Goal: Complete application form: Complete application form

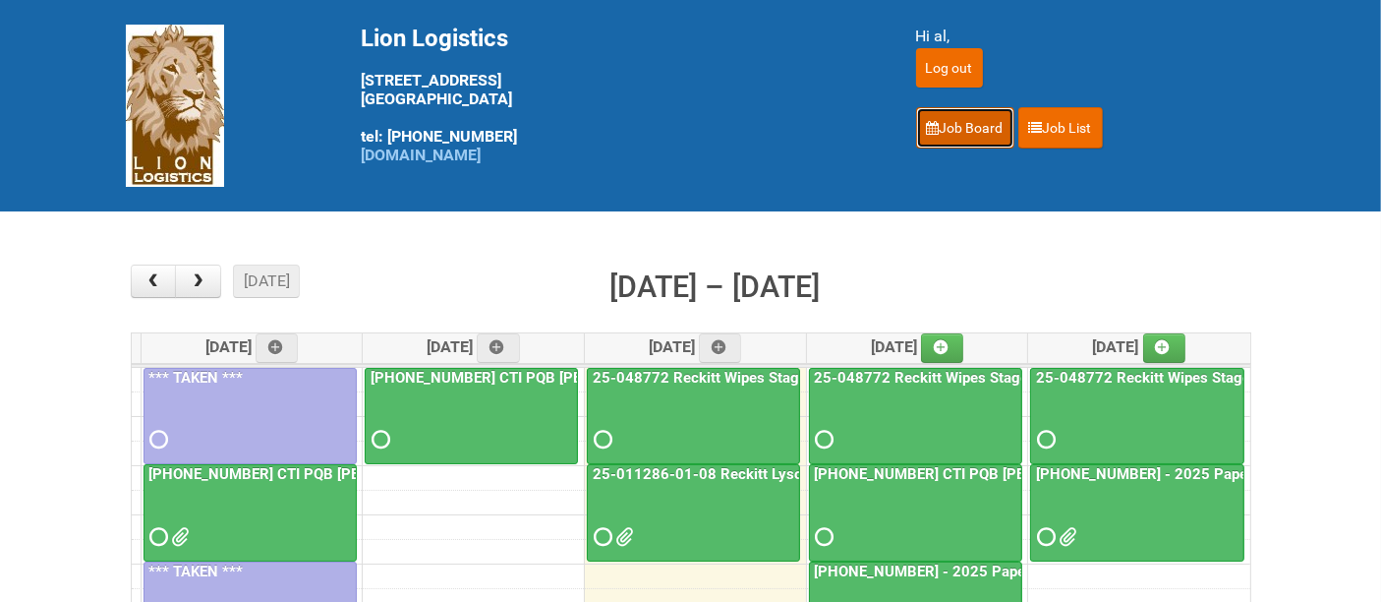
click at [945, 120] on link "Job Board" at bounding box center [965, 127] width 98 height 41
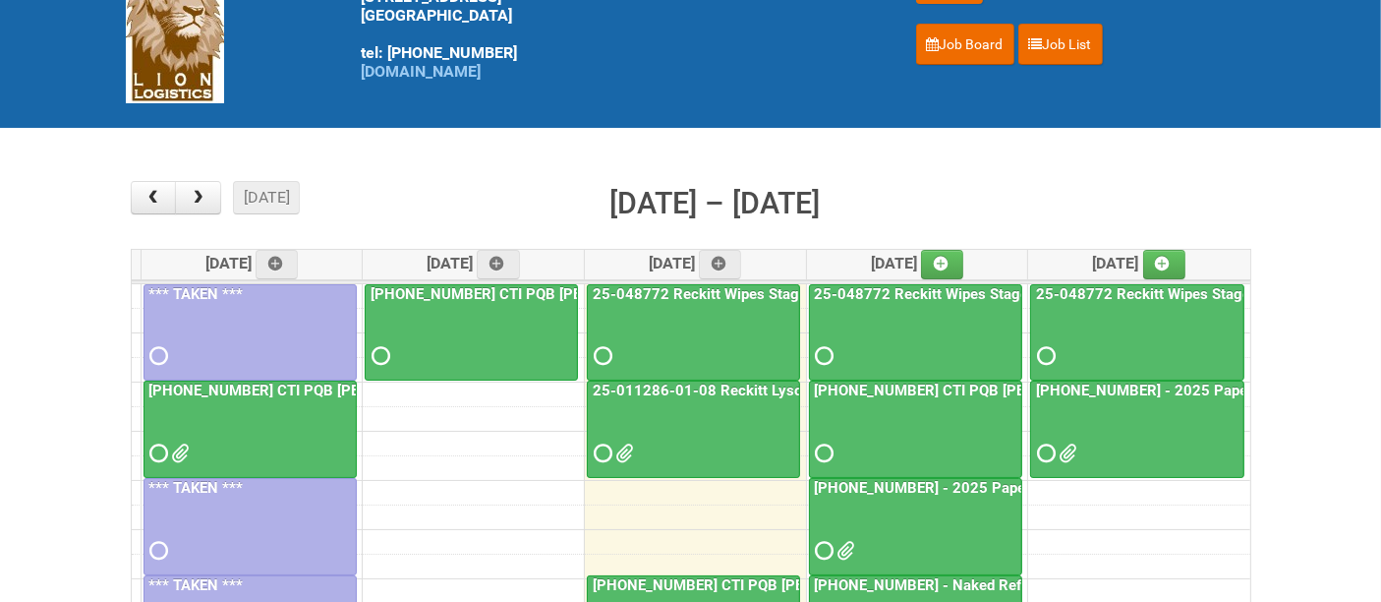
scroll to position [109, 0]
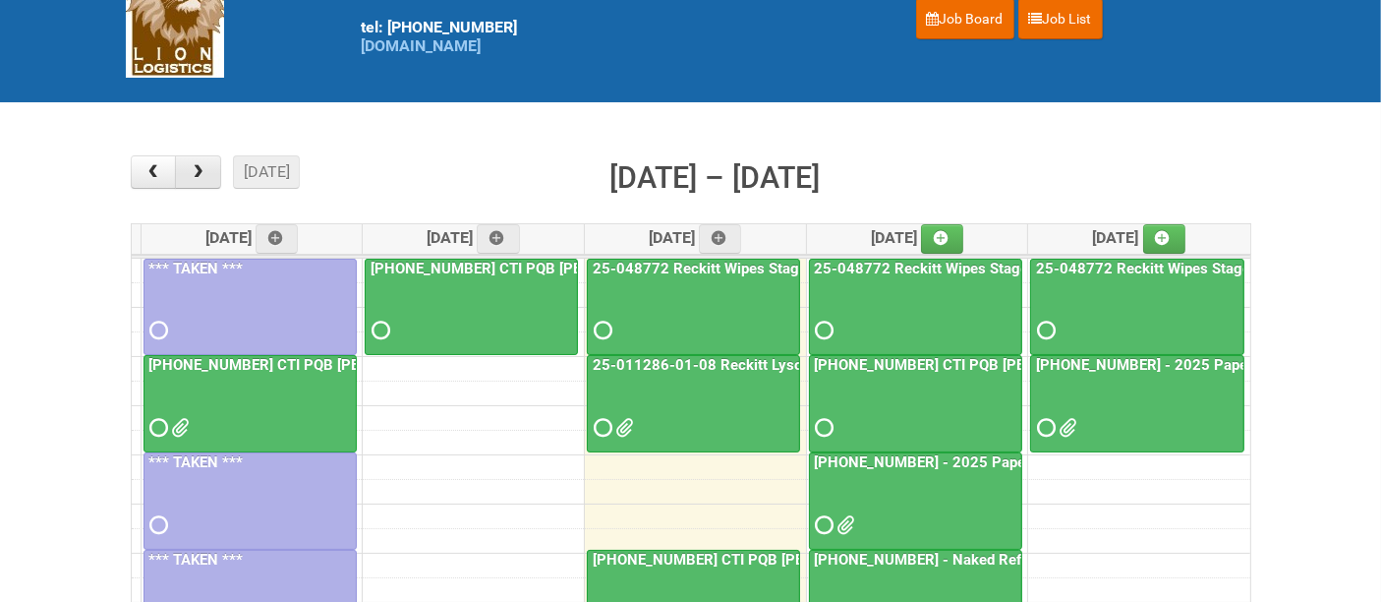
click at [203, 175] on span "button" at bounding box center [198, 172] width 19 height 16
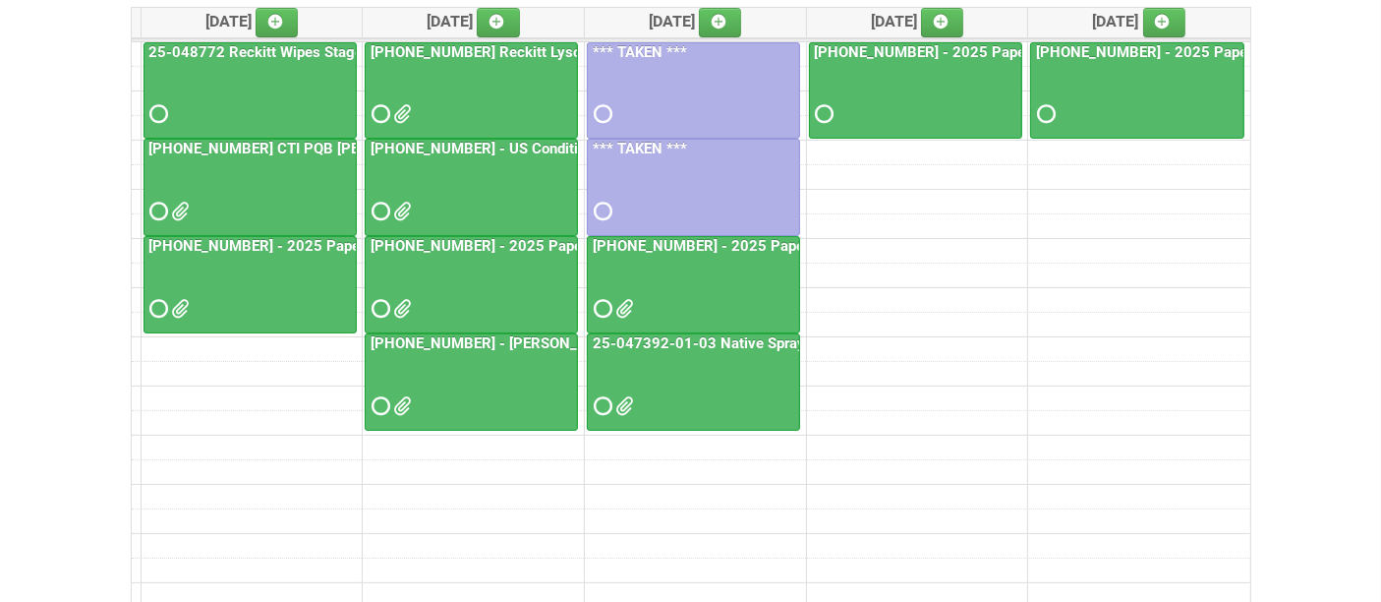
scroll to position [327, 0]
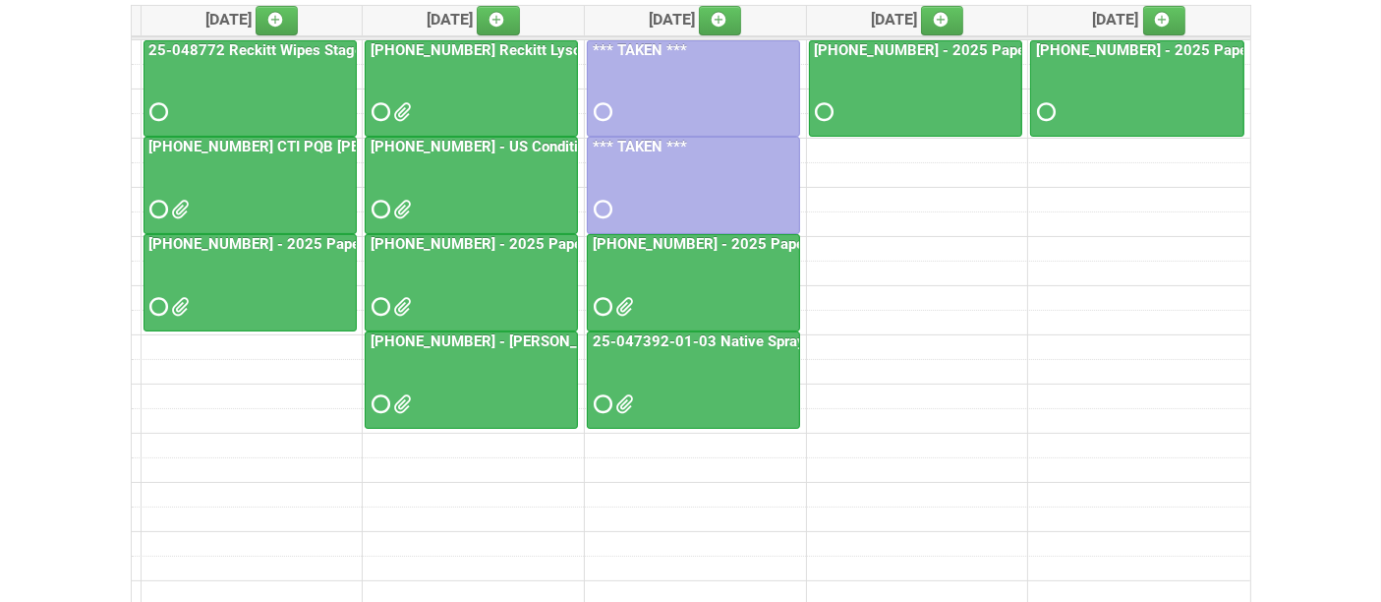
click at [686, 279] on div at bounding box center [693, 290] width 209 height 64
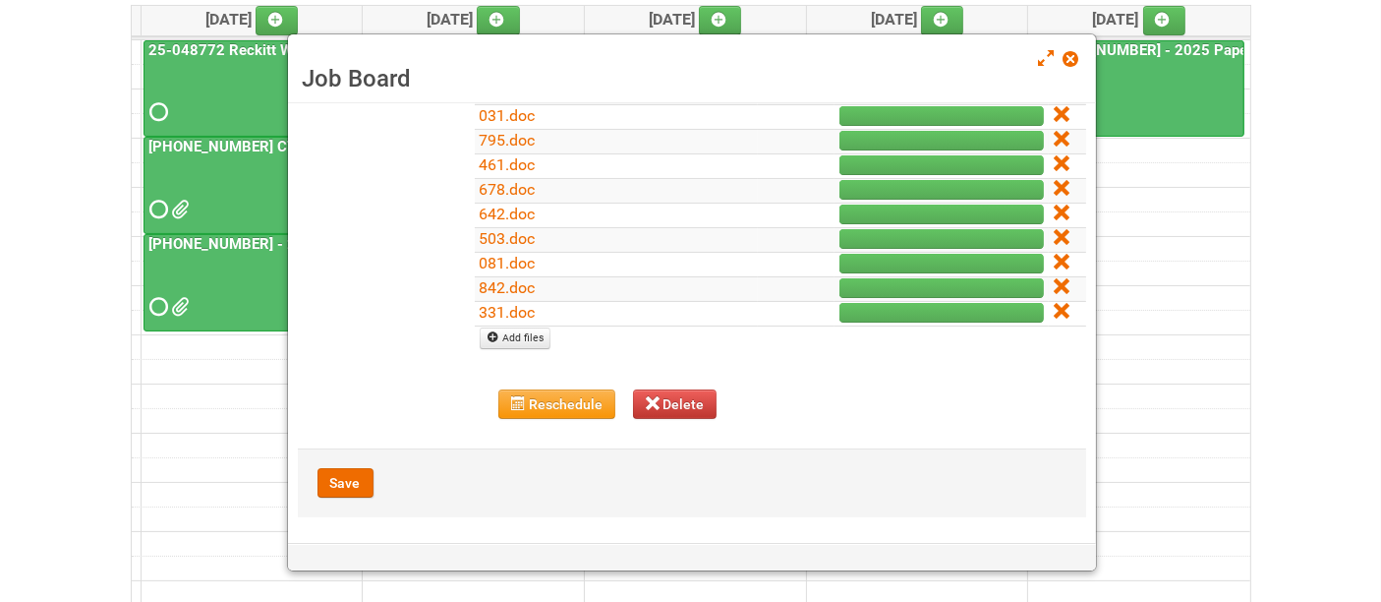
scroll to position [205, 0]
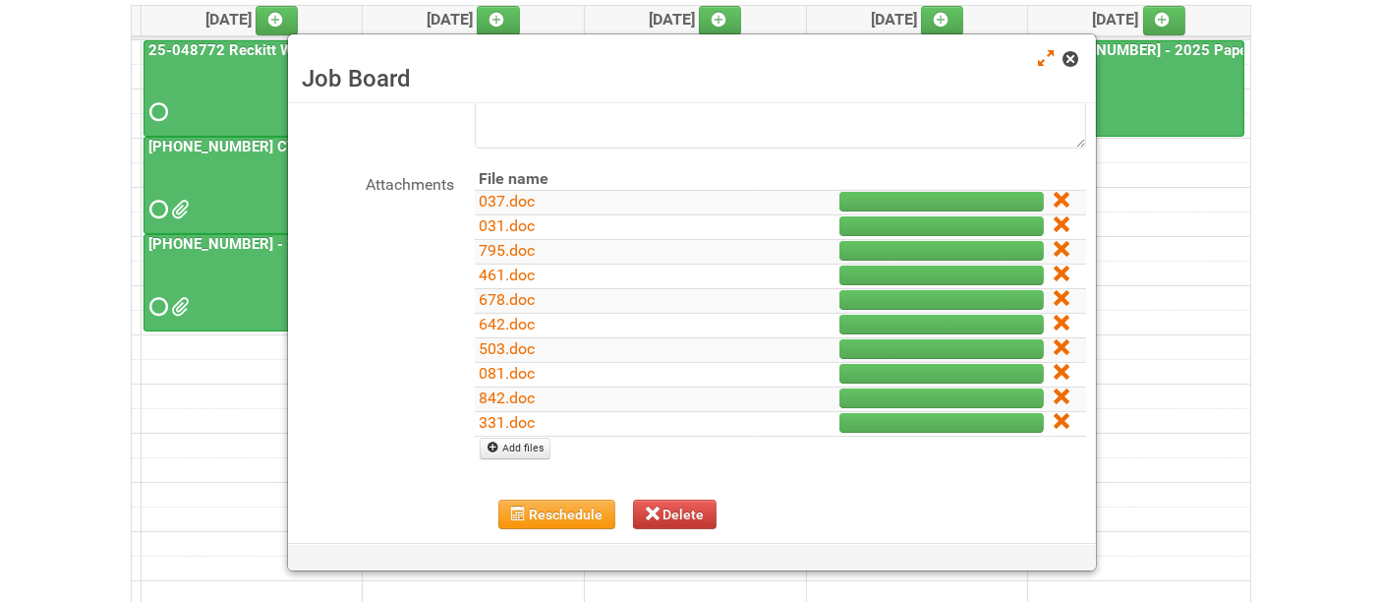
click at [1072, 52] on span at bounding box center [1071, 59] width 14 height 14
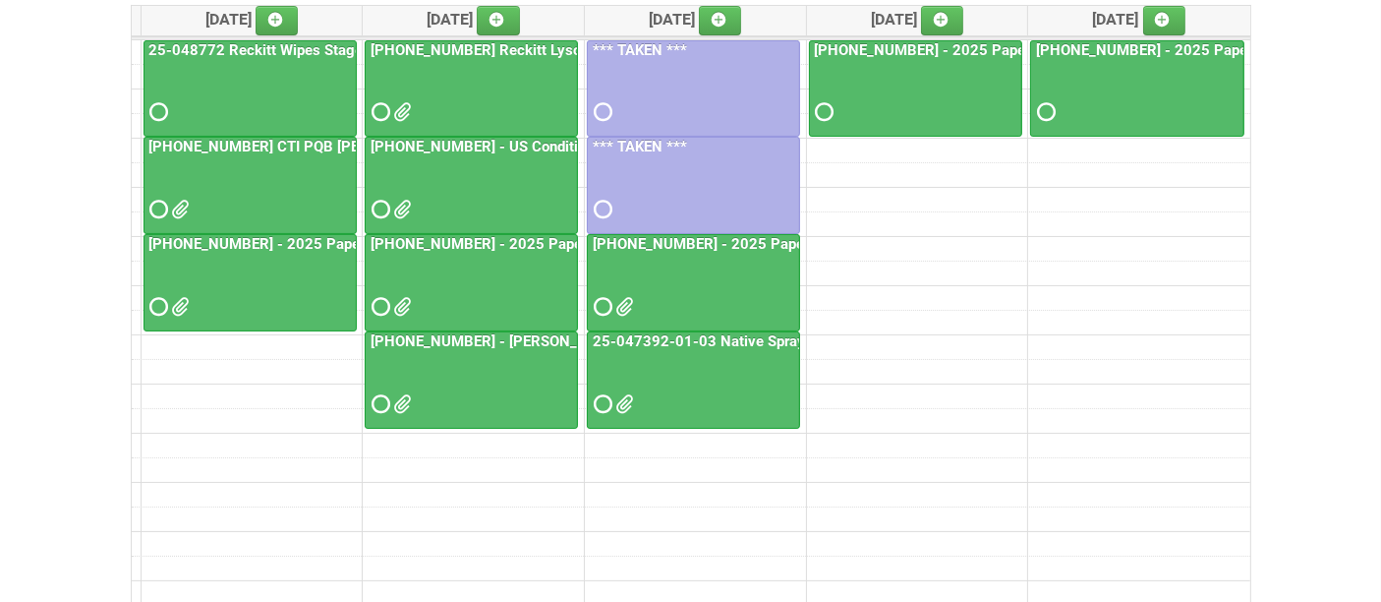
click at [910, 91] on div at bounding box center [915, 95] width 209 height 64
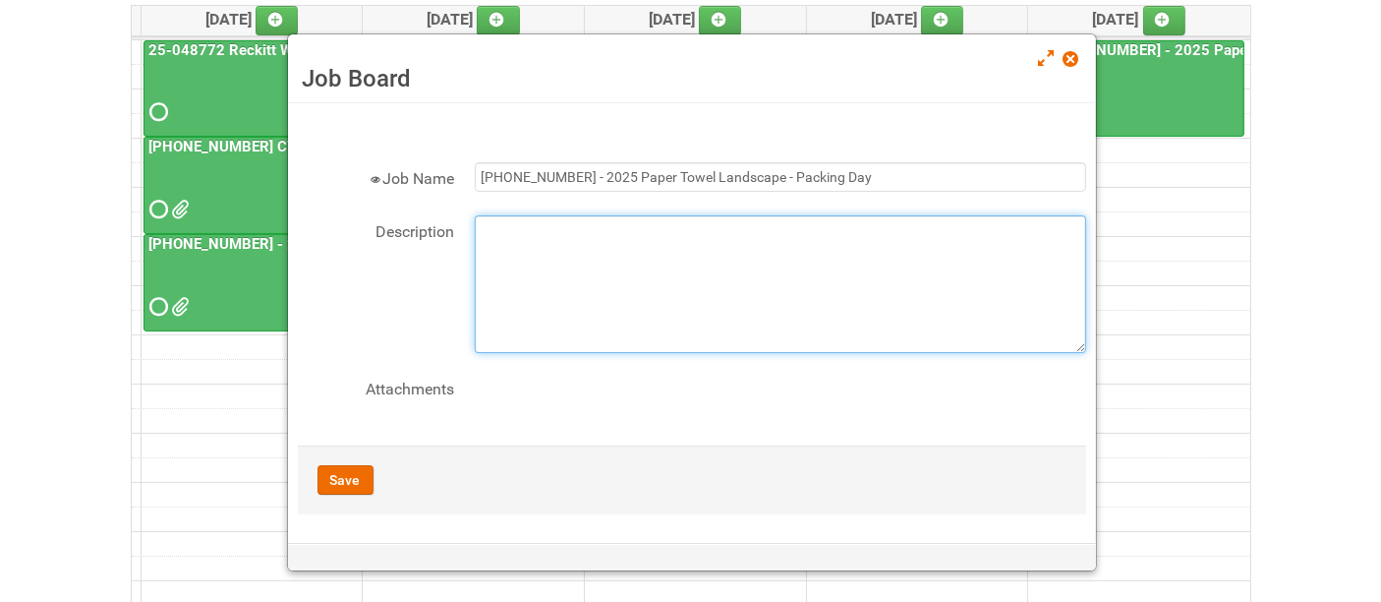
click at [658, 237] on textarea "Description" at bounding box center [781, 284] width 612 height 138
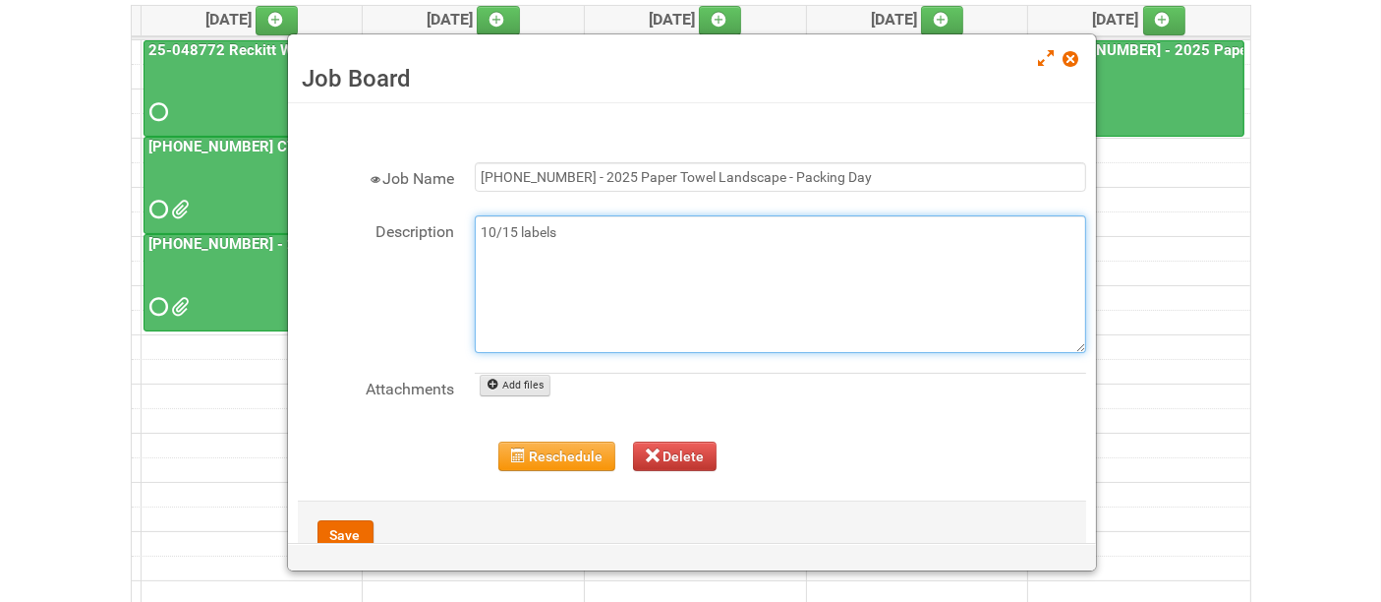
type textarea "10/15 labels"
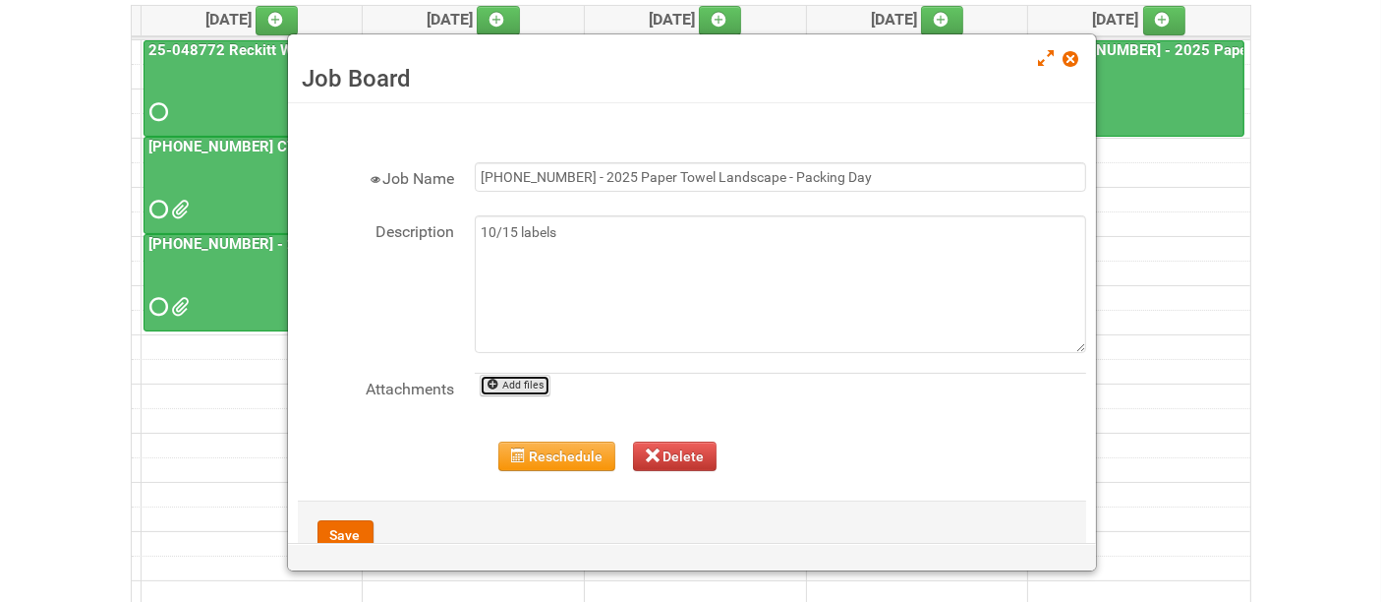
click at [531, 381] on link "Add files" at bounding box center [516, 386] width 72 height 22
type input "C:\fakepath\113.doc"
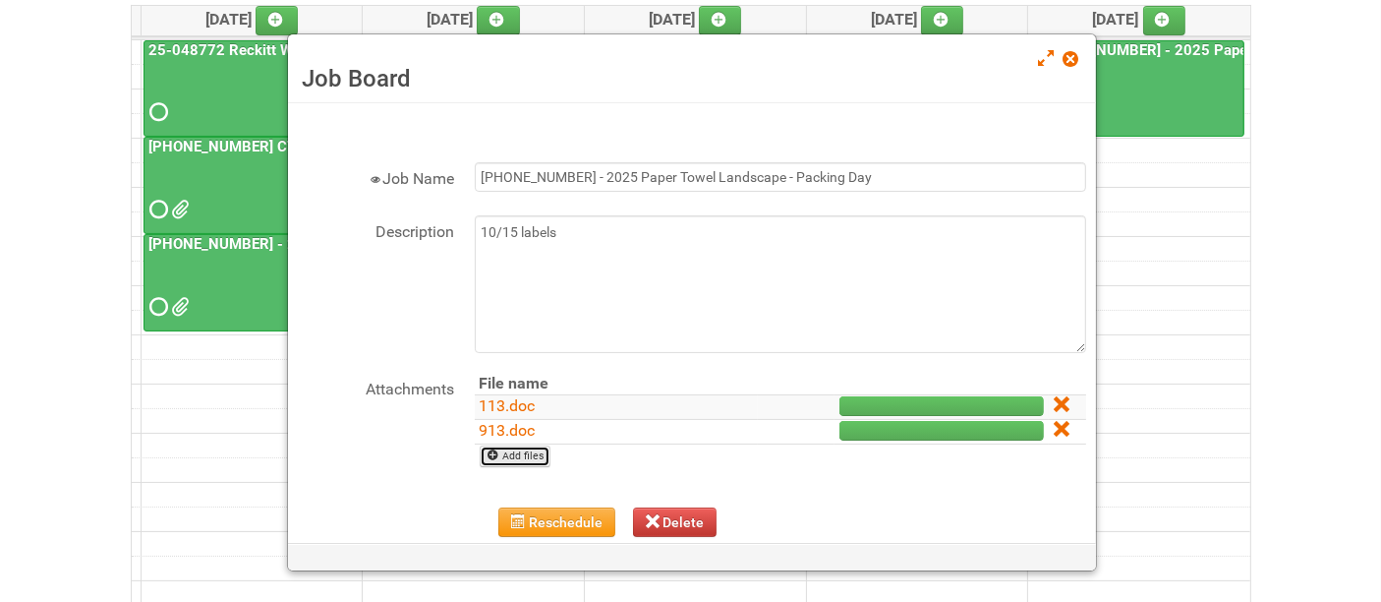
click at [507, 458] on link "Add files" at bounding box center [516, 456] width 72 height 22
type input "C:\fakepath\033.doc"
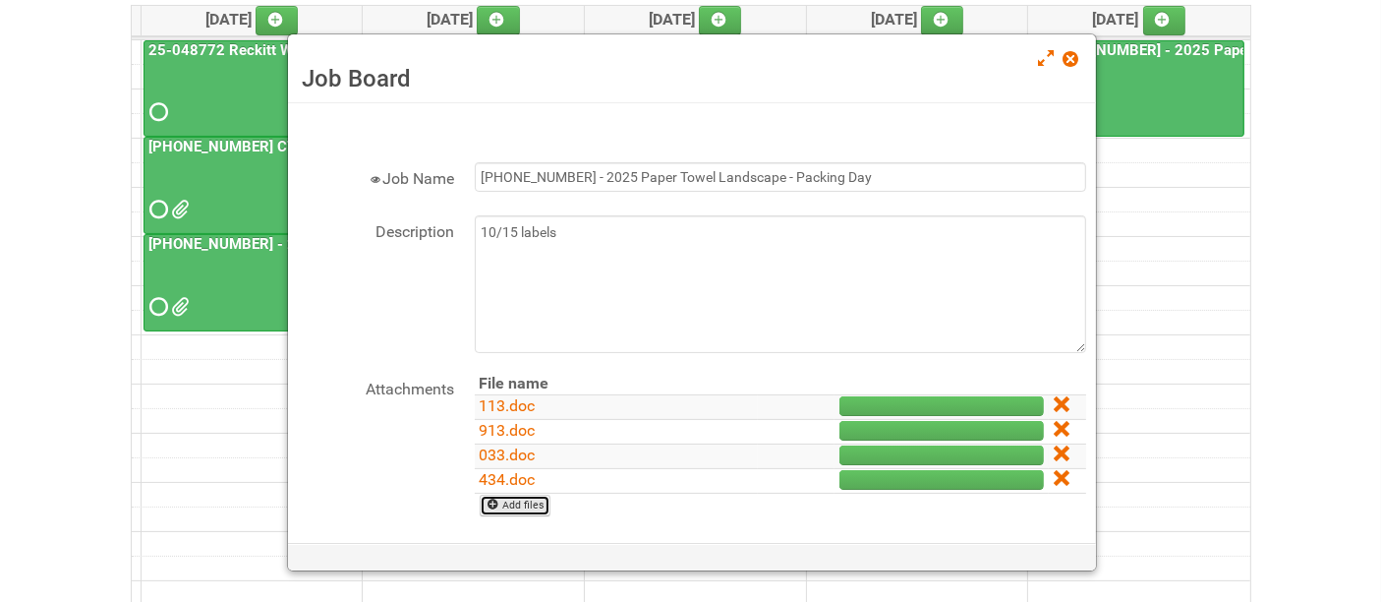
click at [525, 507] on link "Add files" at bounding box center [516, 506] width 72 height 22
type input "C:\fakepath\396.doc"
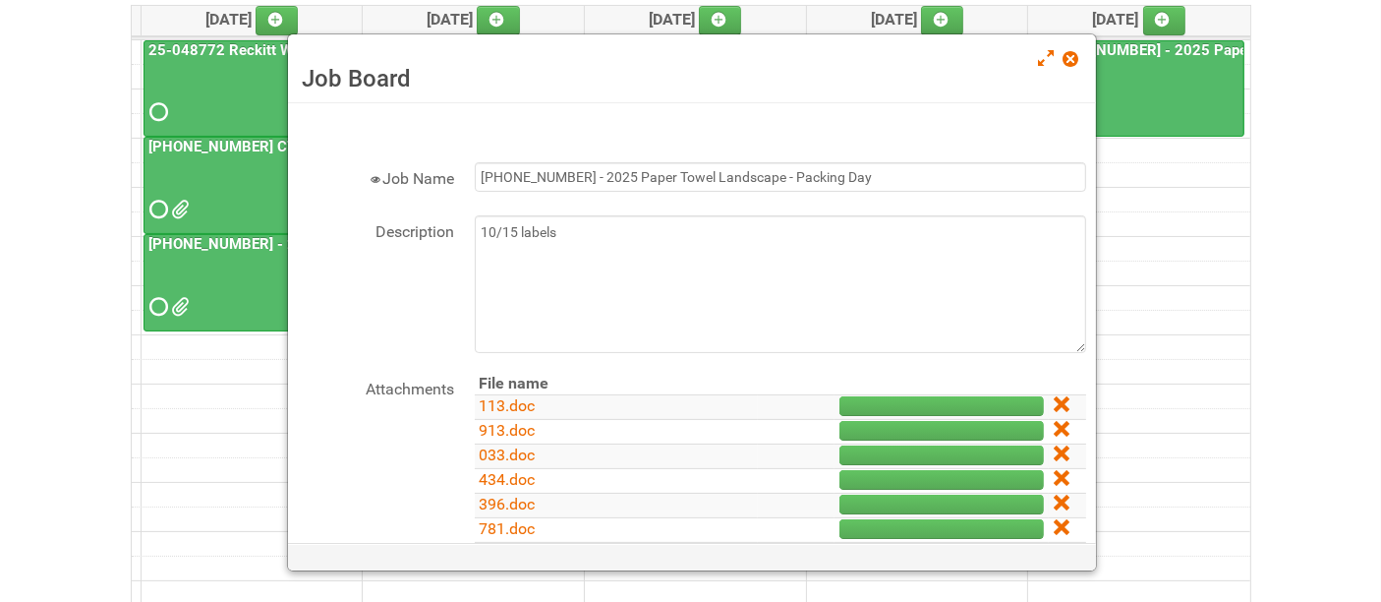
scroll to position [216, 0]
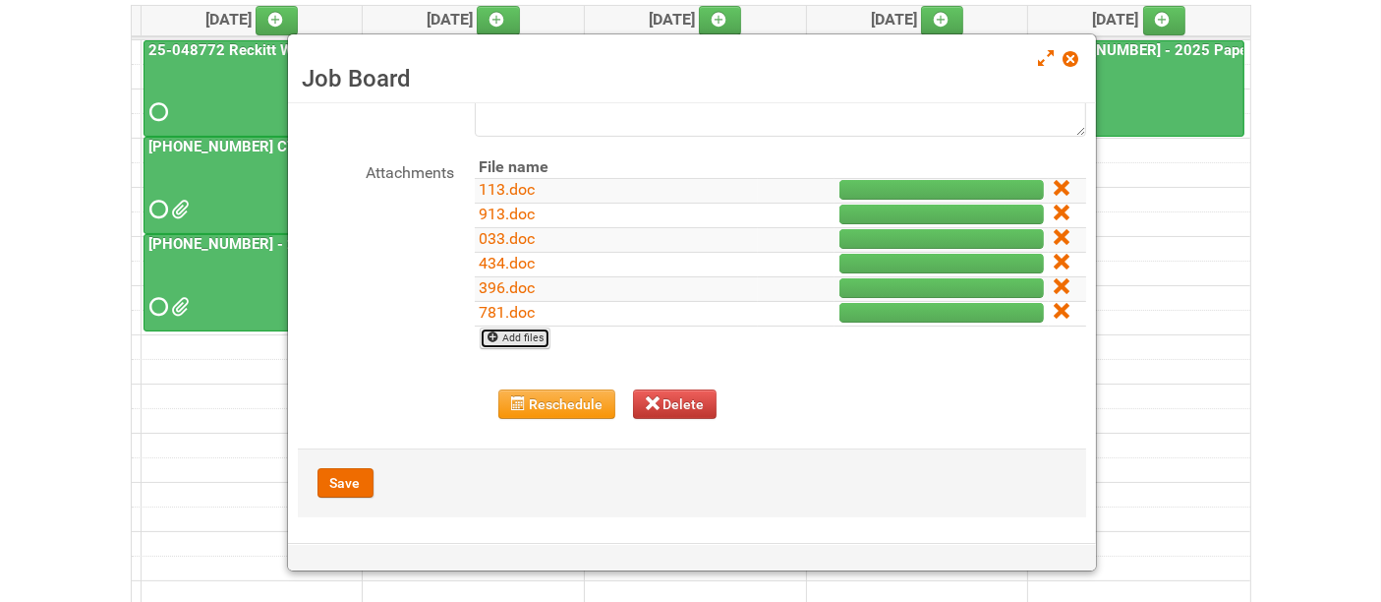
click at [513, 333] on link "Add files" at bounding box center [516, 338] width 72 height 22
type input "C:\fakepath\403.doc"
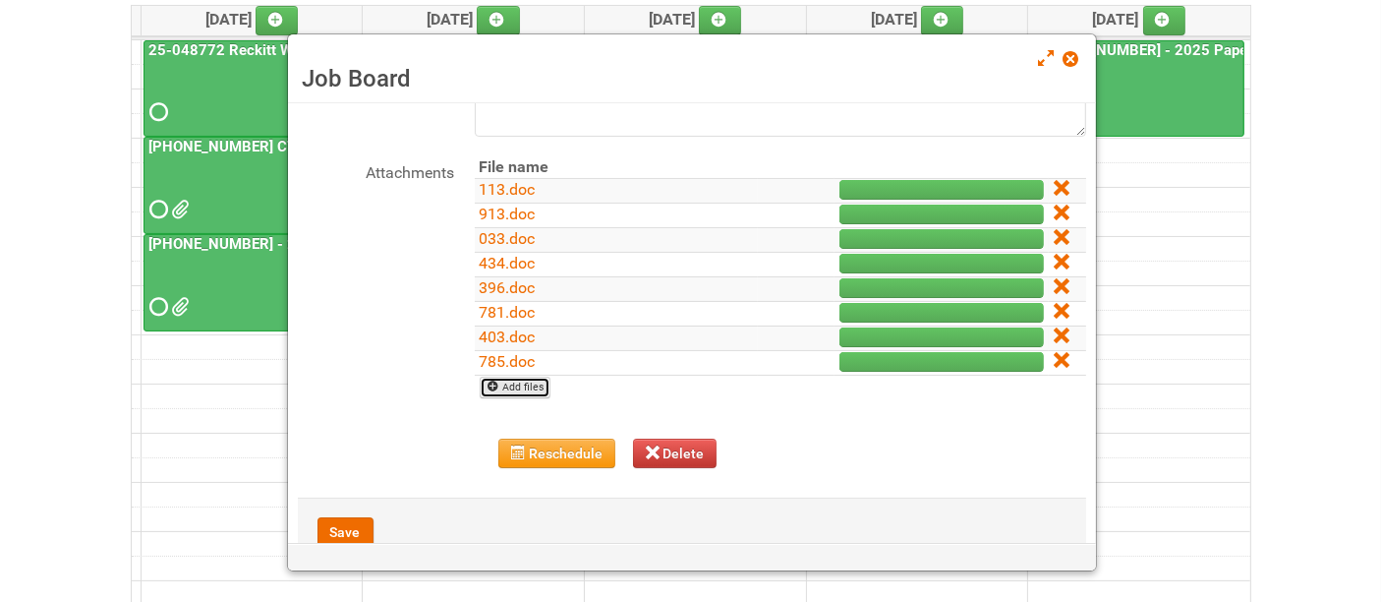
click at [522, 389] on link "Add files" at bounding box center [516, 388] width 72 height 22
type input "C:\fakepath\556.doc"
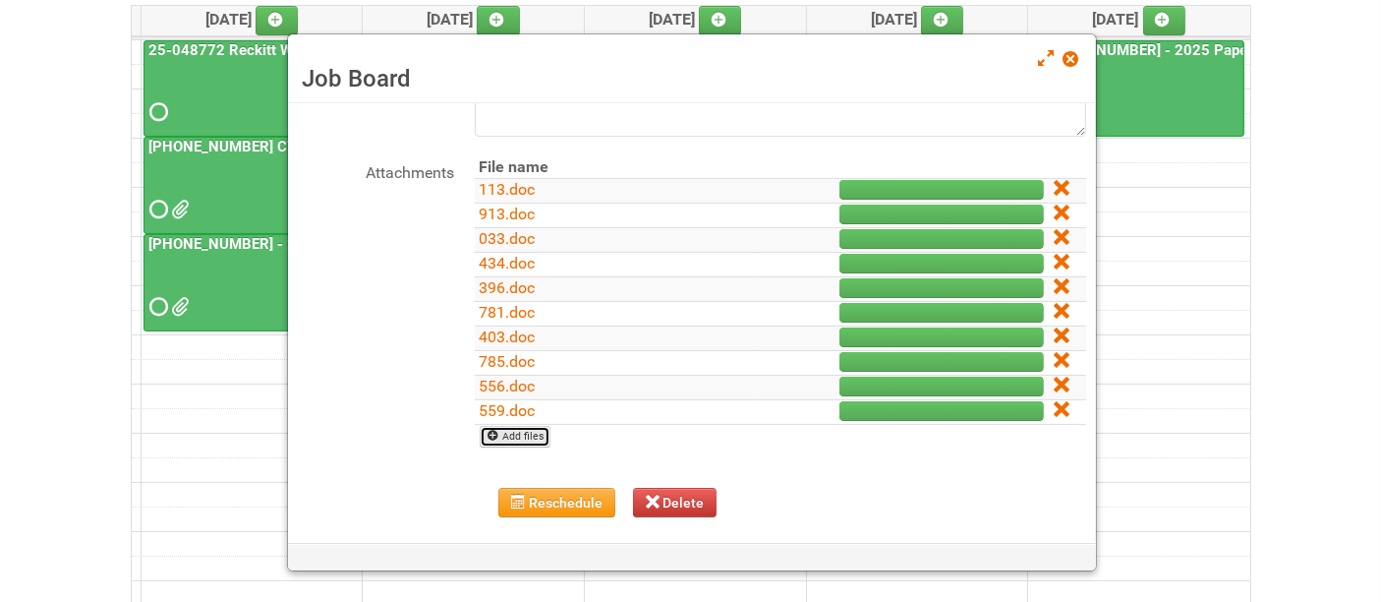
click at [539, 439] on link "Add files" at bounding box center [516, 437] width 72 height 22
type input "C:\fakepath\880.doc"
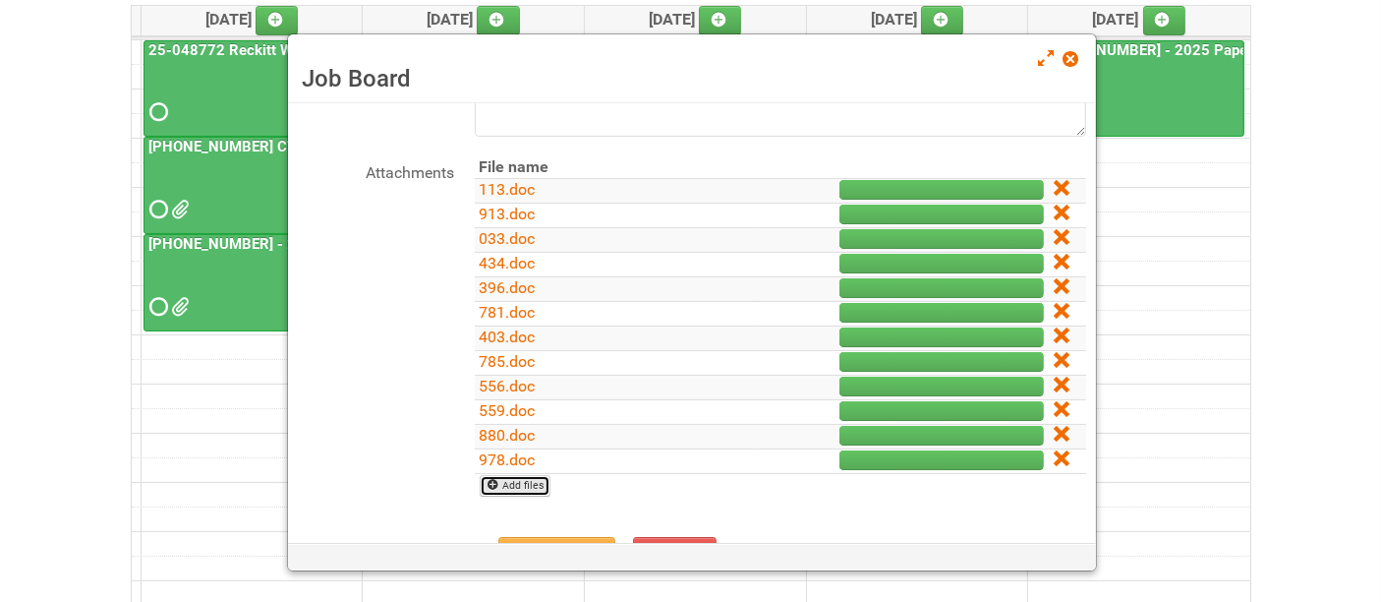
scroll to position [362, 0]
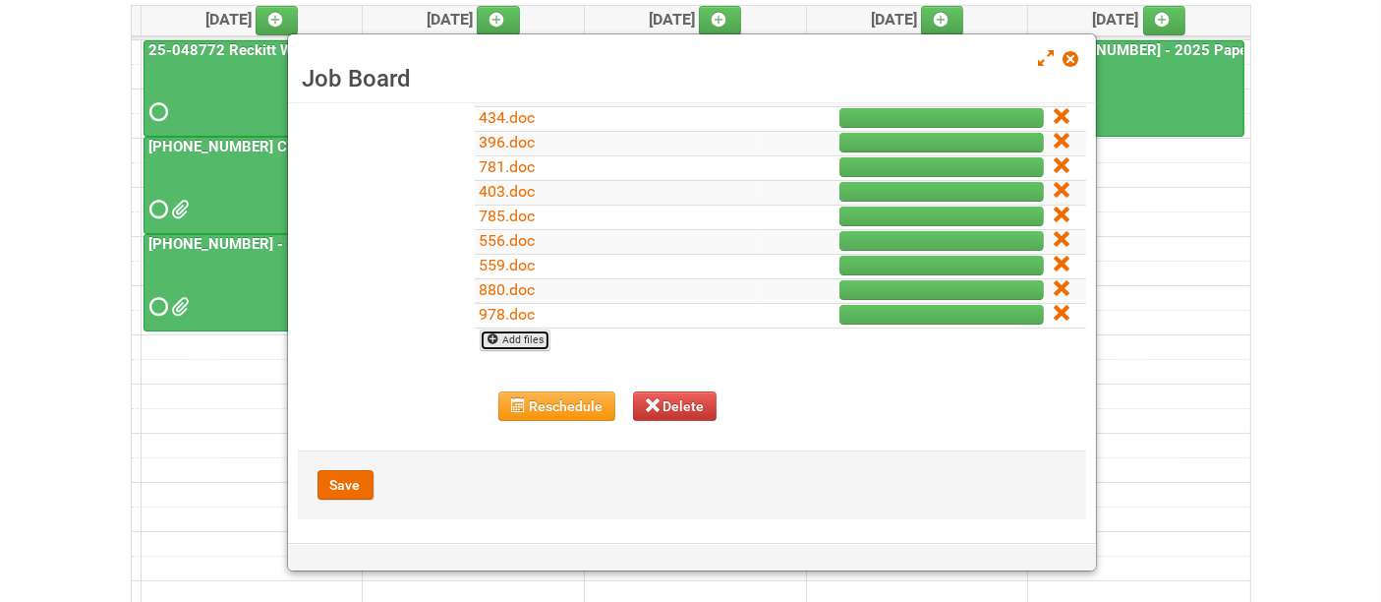
click at [535, 334] on link "Add files" at bounding box center [516, 340] width 72 height 22
type input "C:\fakepath\627.doc"
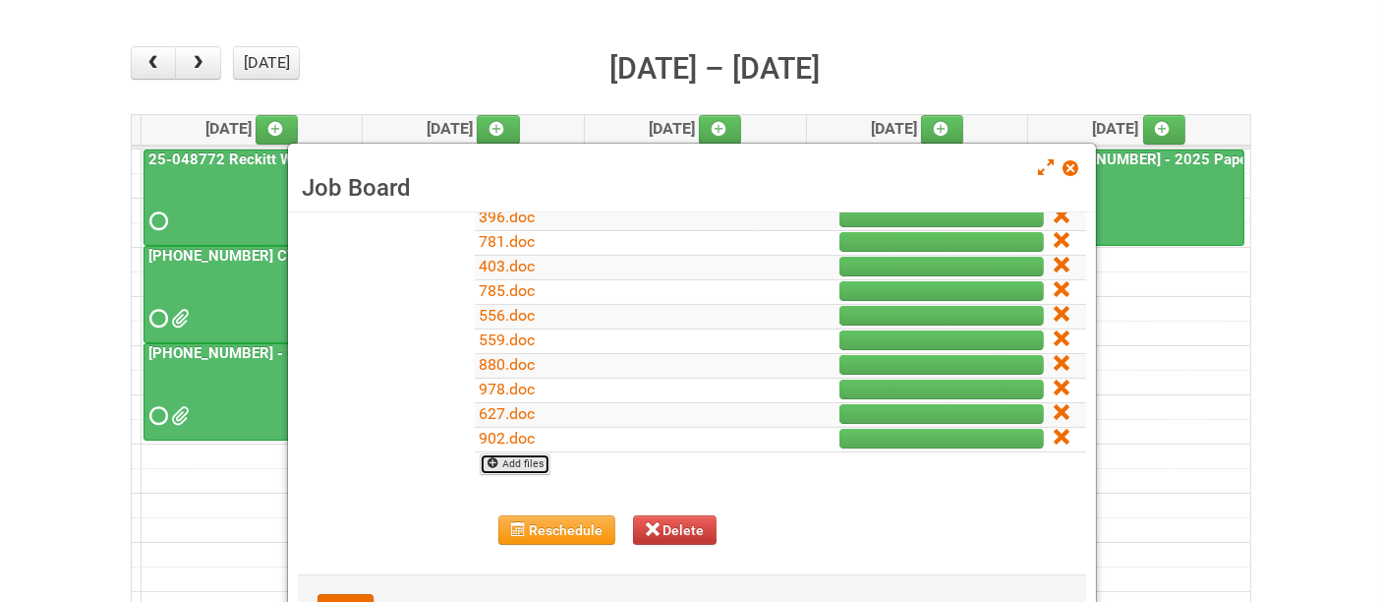
scroll to position [411, 0]
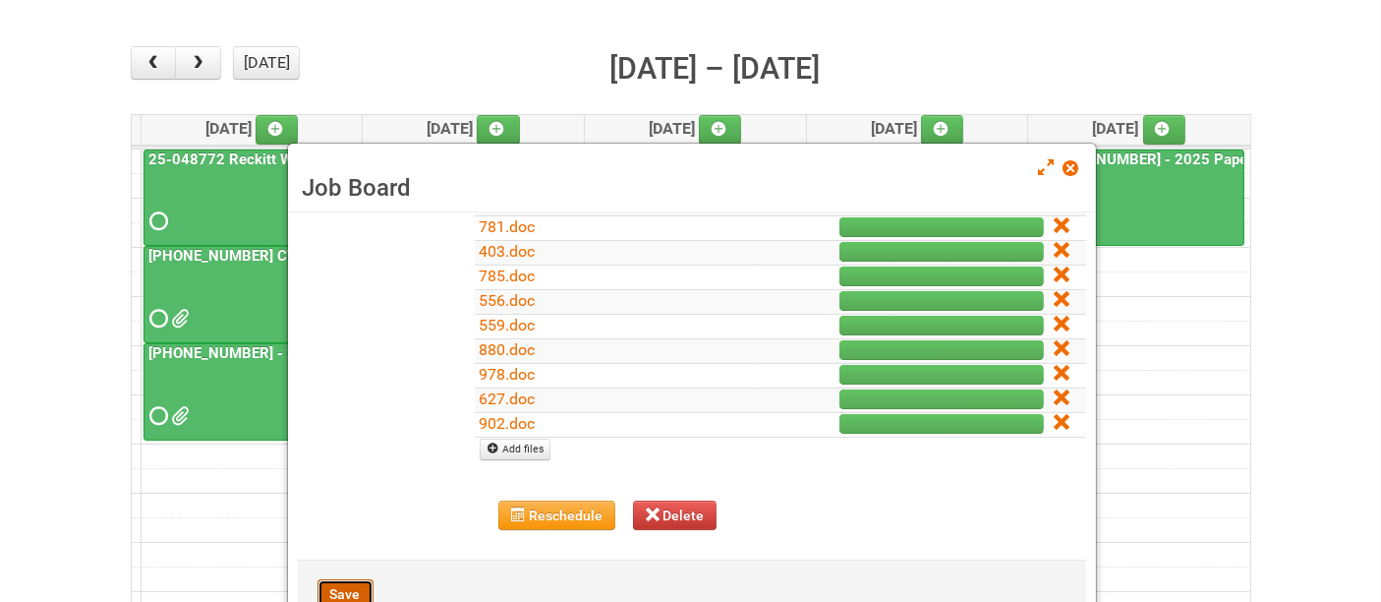
click at [345, 585] on button "Save" at bounding box center [346, 593] width 56 height 29
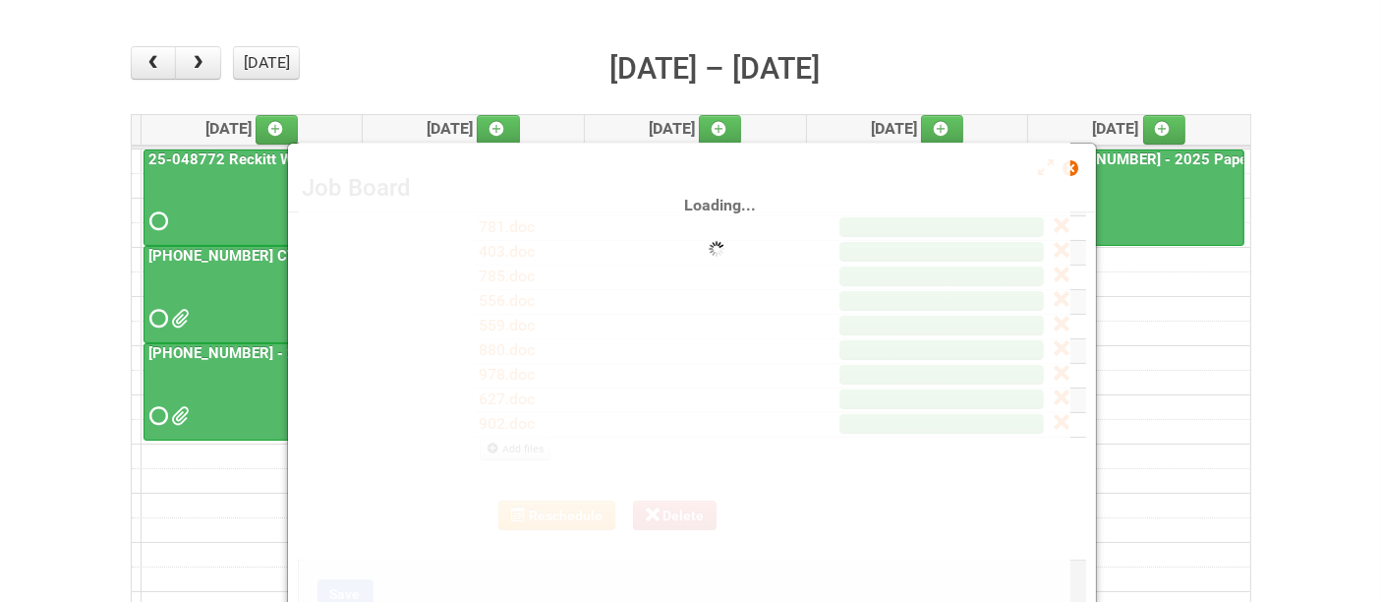
scroll to position [437, 0]
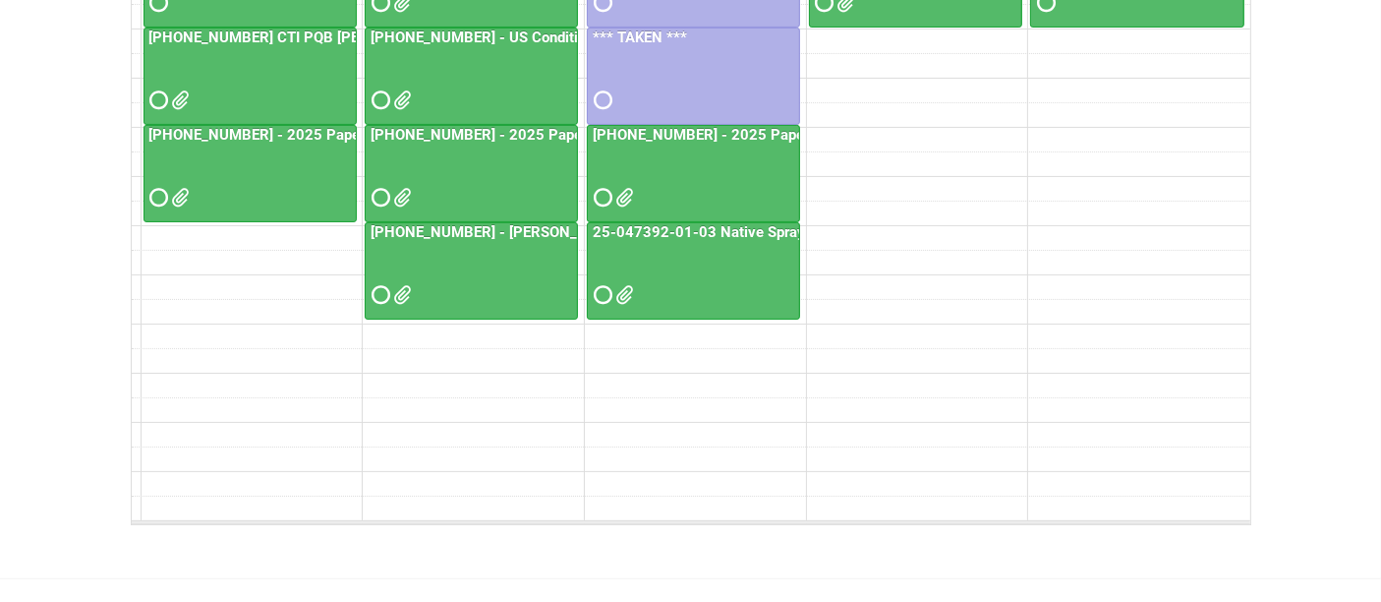
click at [709, 184] on div at bounding box center [693, 180] width 209 height 64
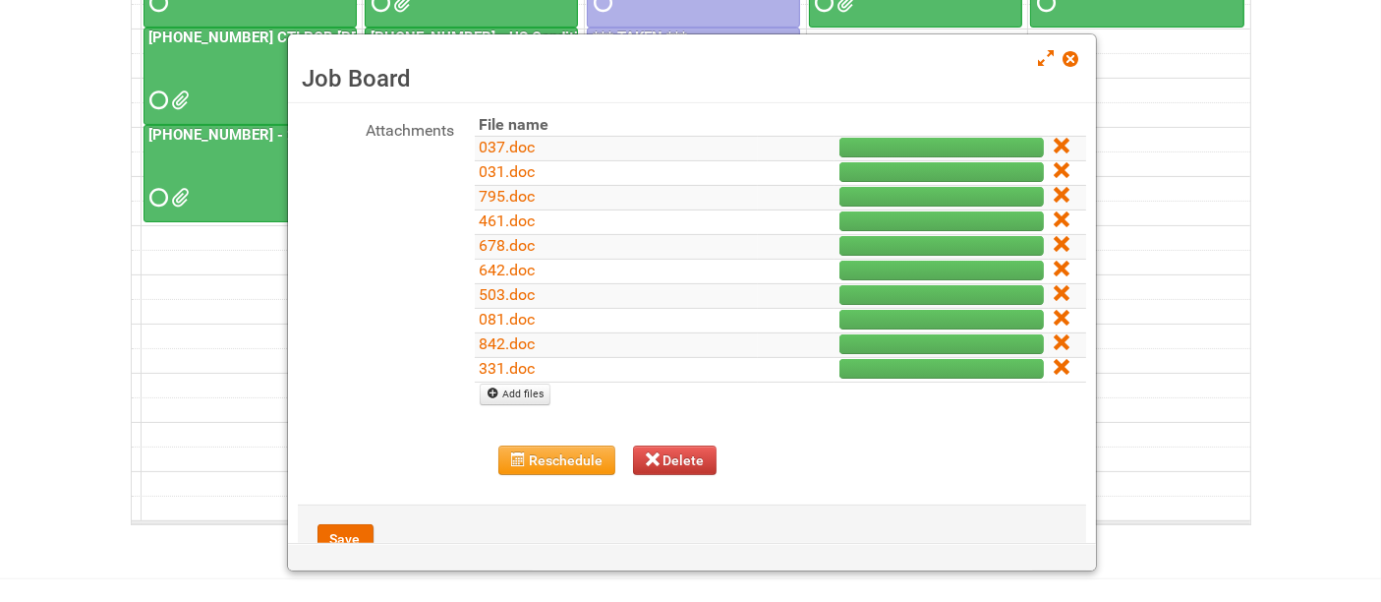
scroll to position [315, 0]
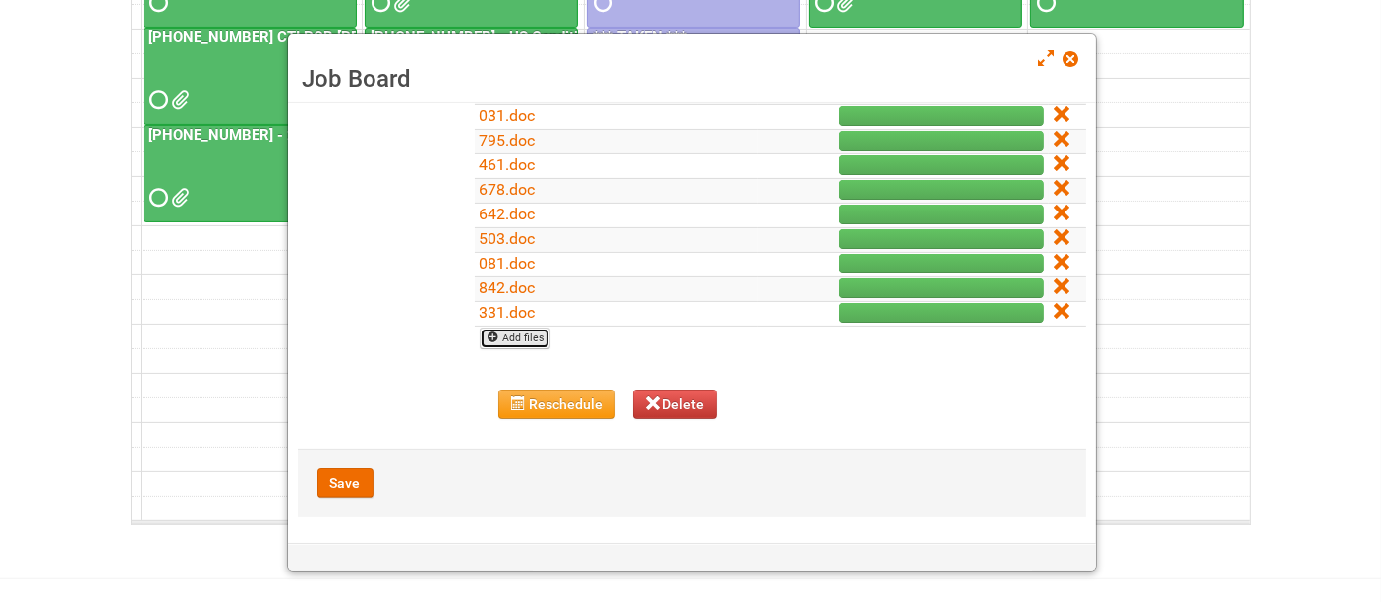
click at [520, 335] on link "Add files" at bounding box center [516, 338] width 72 height 22
type input "C:\fakepath\183.doc"
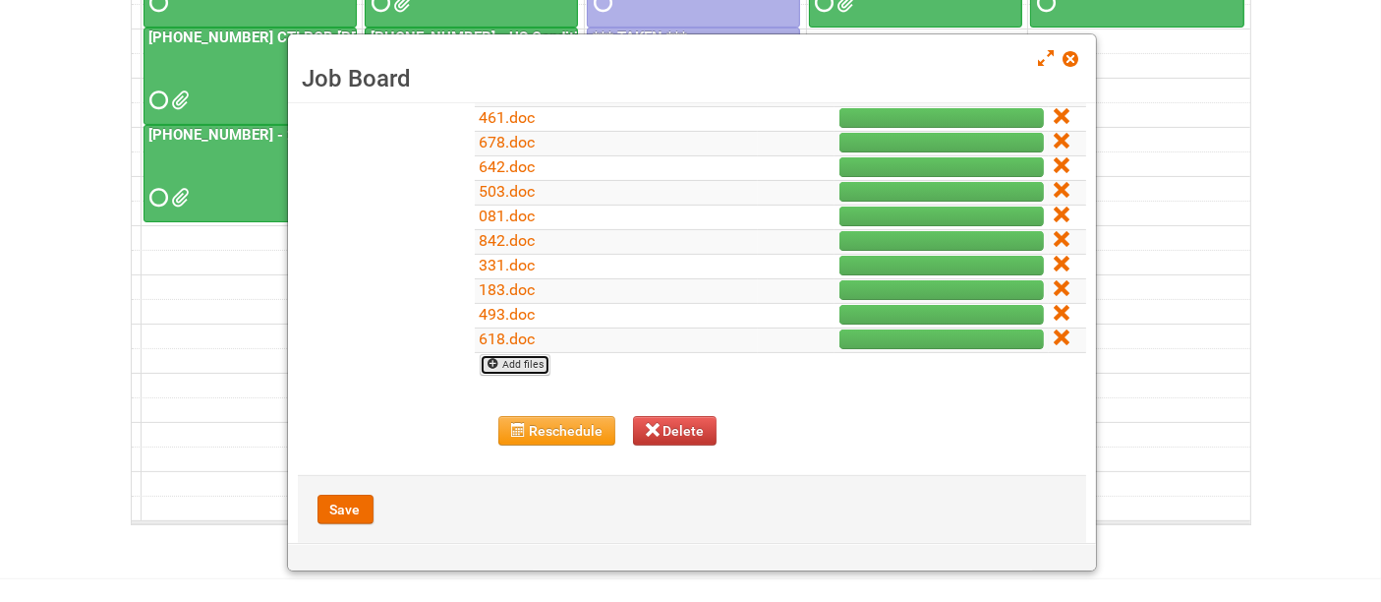
scroll to position [387, 0]
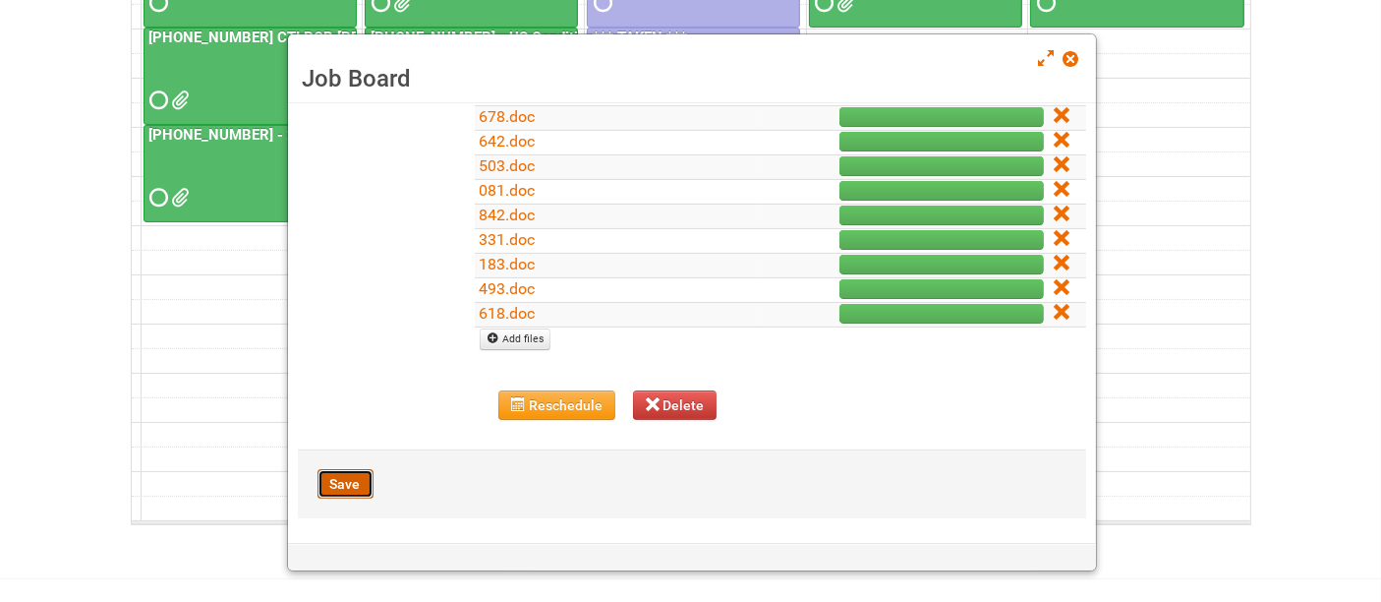
click at [340, 481] on button "Save" at bounding box center [346, 483] width 56 height 29
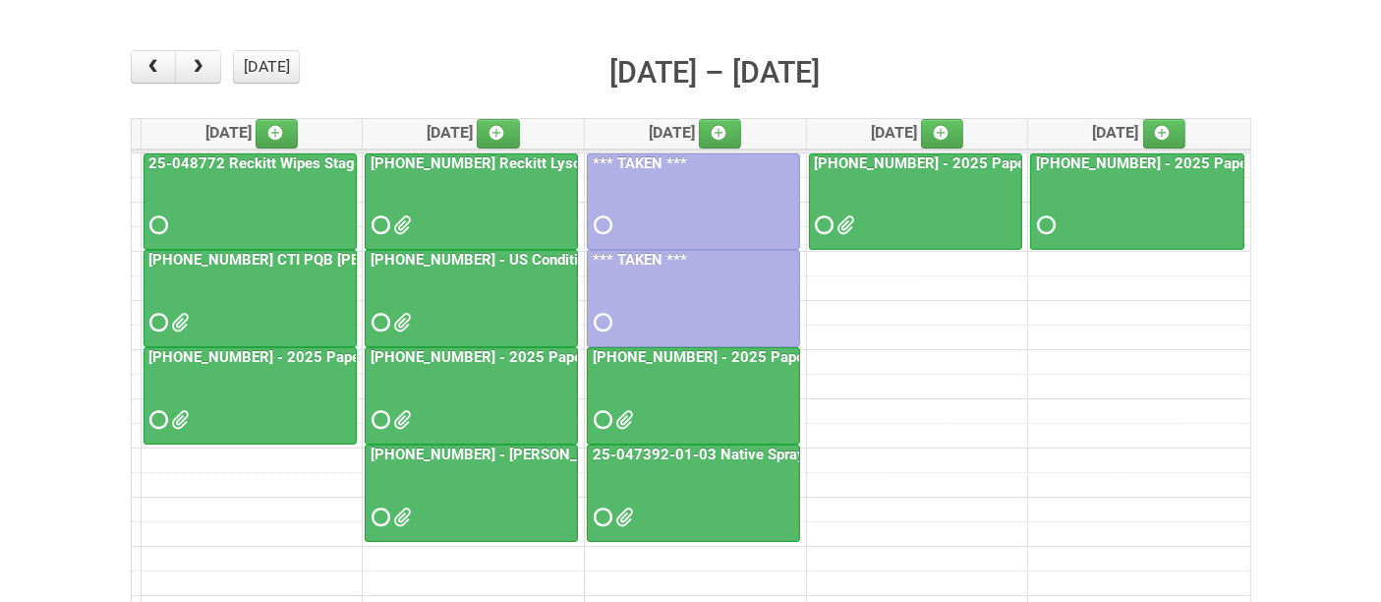
scroll to position [109, 0]
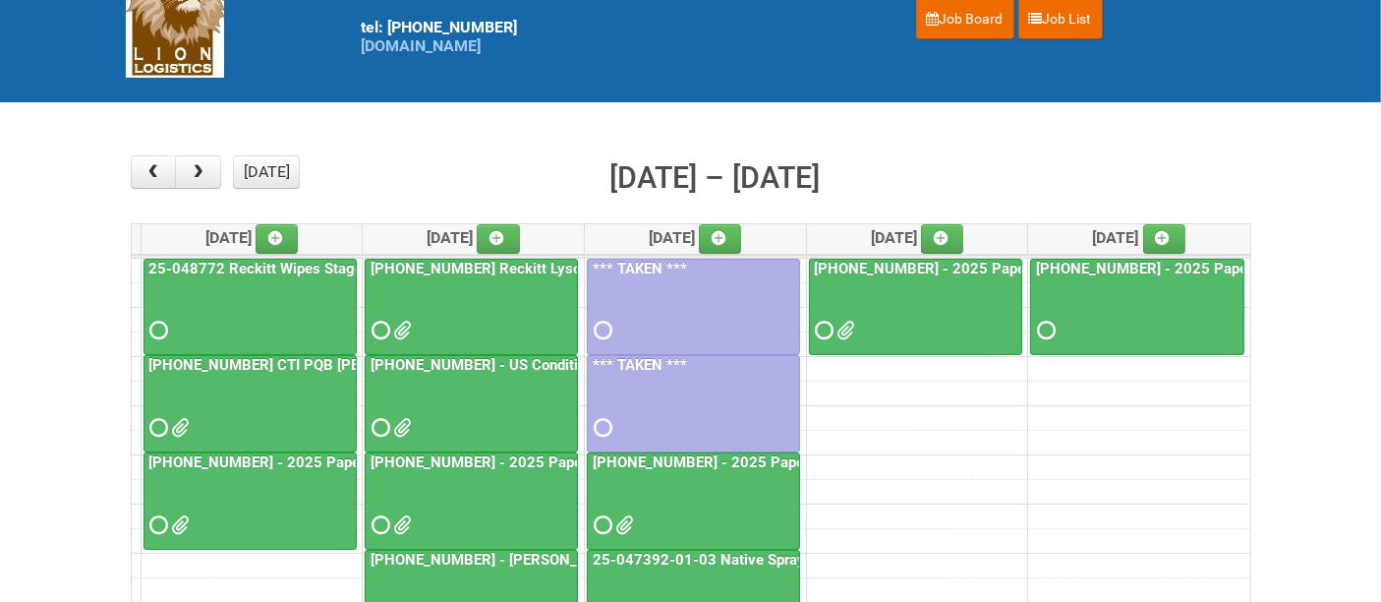
click at [120, 175] on div "× ■ - My Jobs ■ - Other Jobs Add today month week Oct 20 – 24, 2025 Mon 10/20 T…" at bounding box center [691, 504] width 1160 height 736
click at [147, 176] on span "button" at bounding box center [153, 172] width 19 height 16
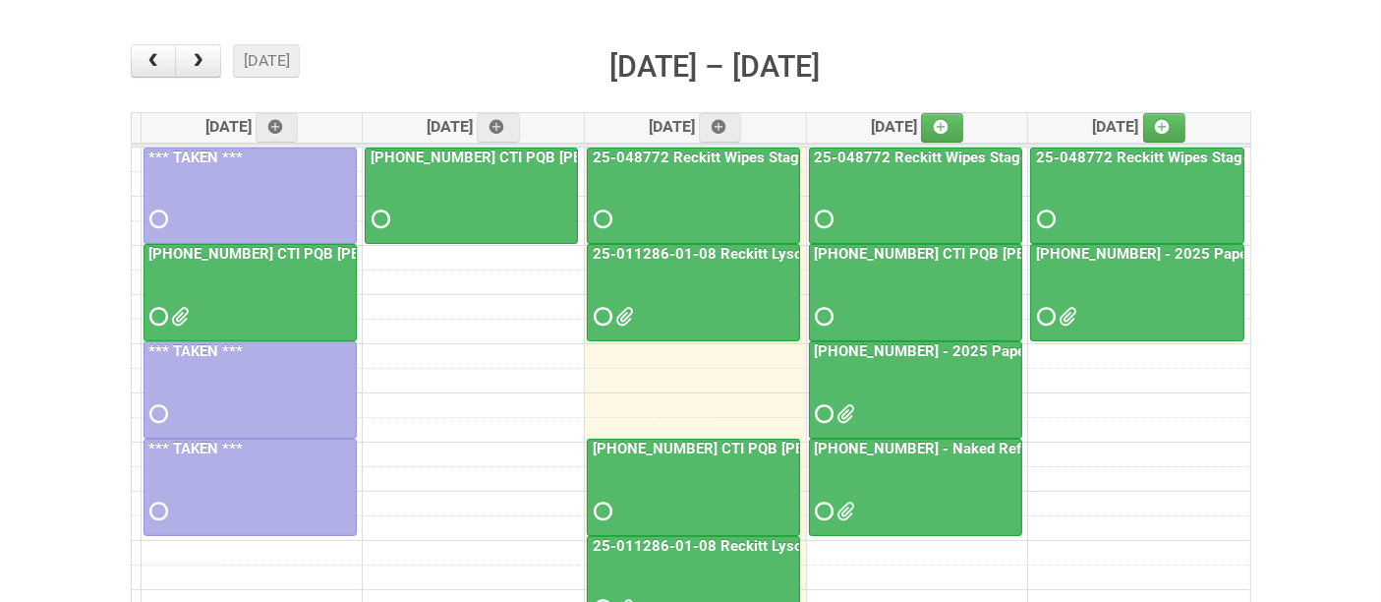
scroll to position [327, 0]
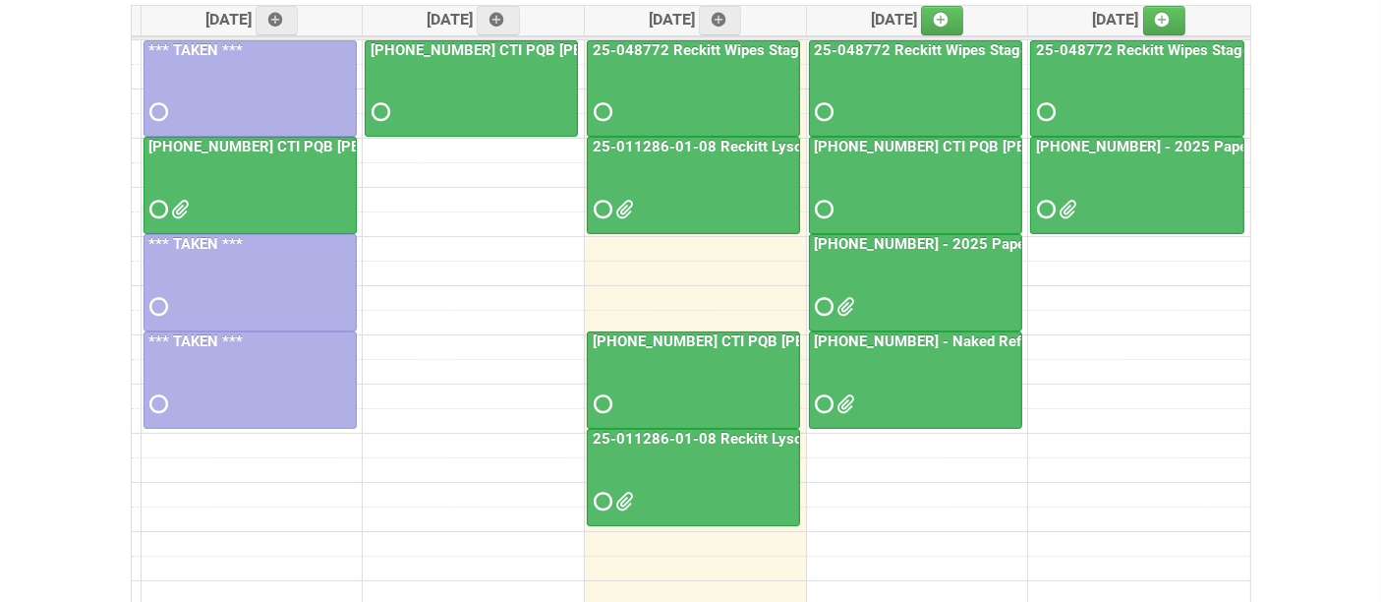
click at [918, 275] on div at bounding box center [915, 290] width 209 height 64
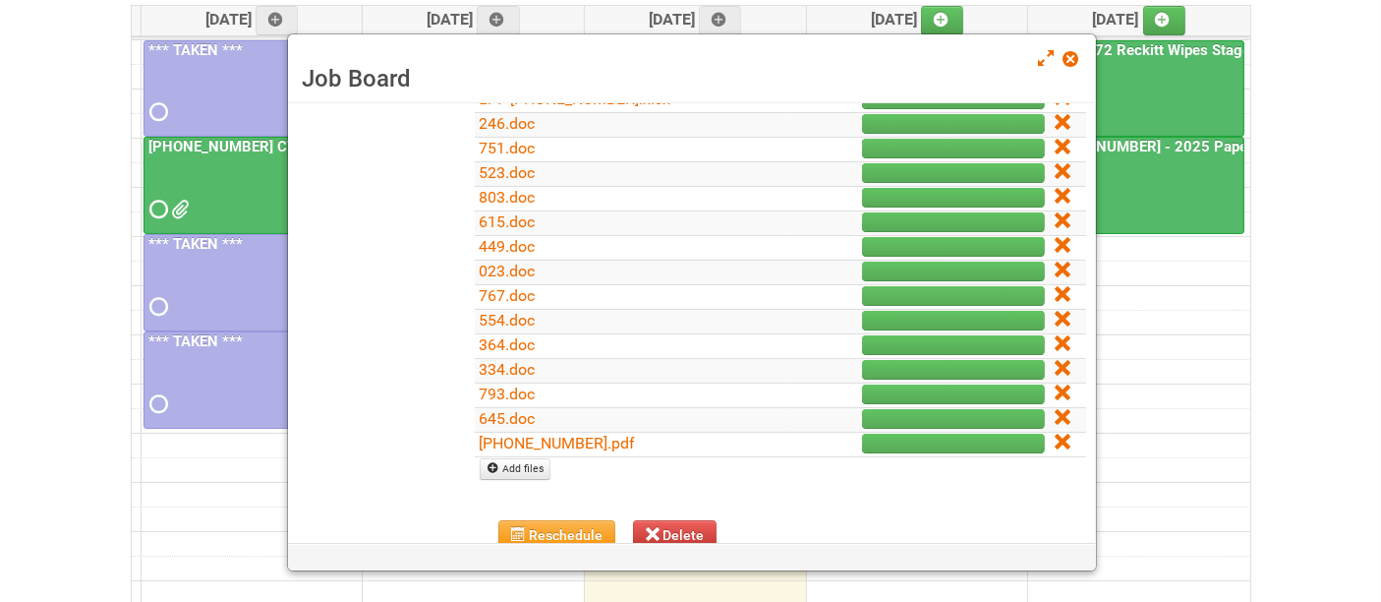
scroll to position [437, 0]
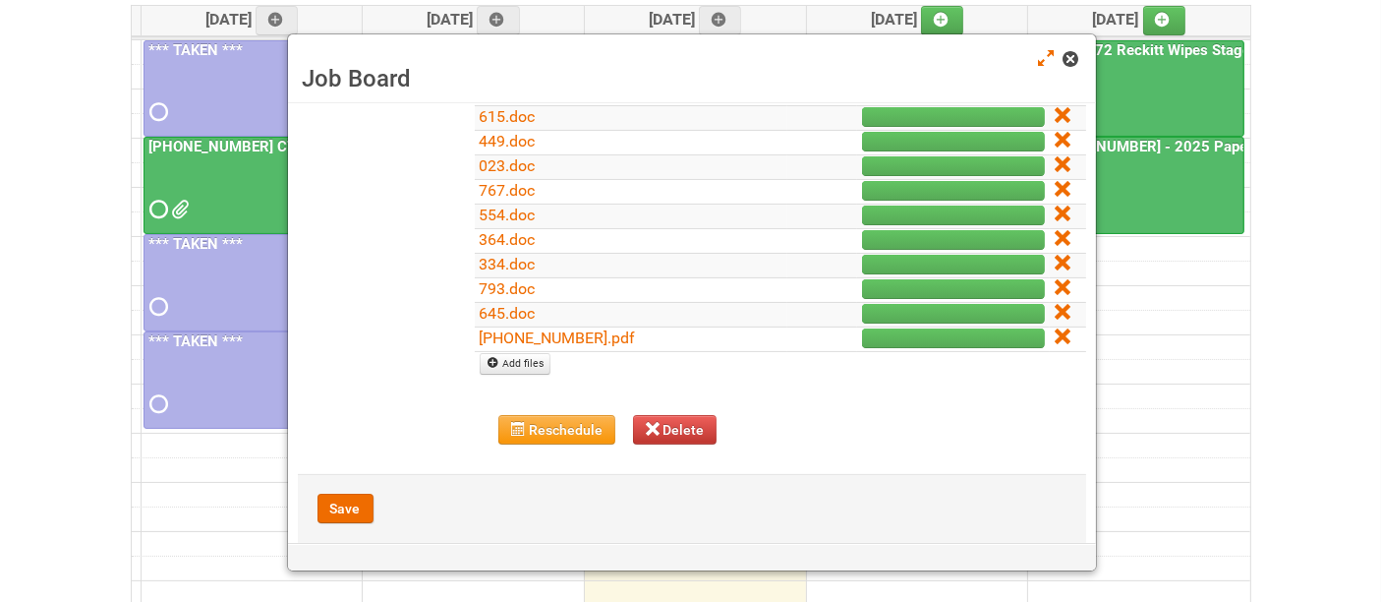
click at [1069, 50] on div "Job Board" at bounding box center [692, 68] width 808 height 69
click at [1064, 57] on span at bounding box center [1071, 59] width 14 height 14
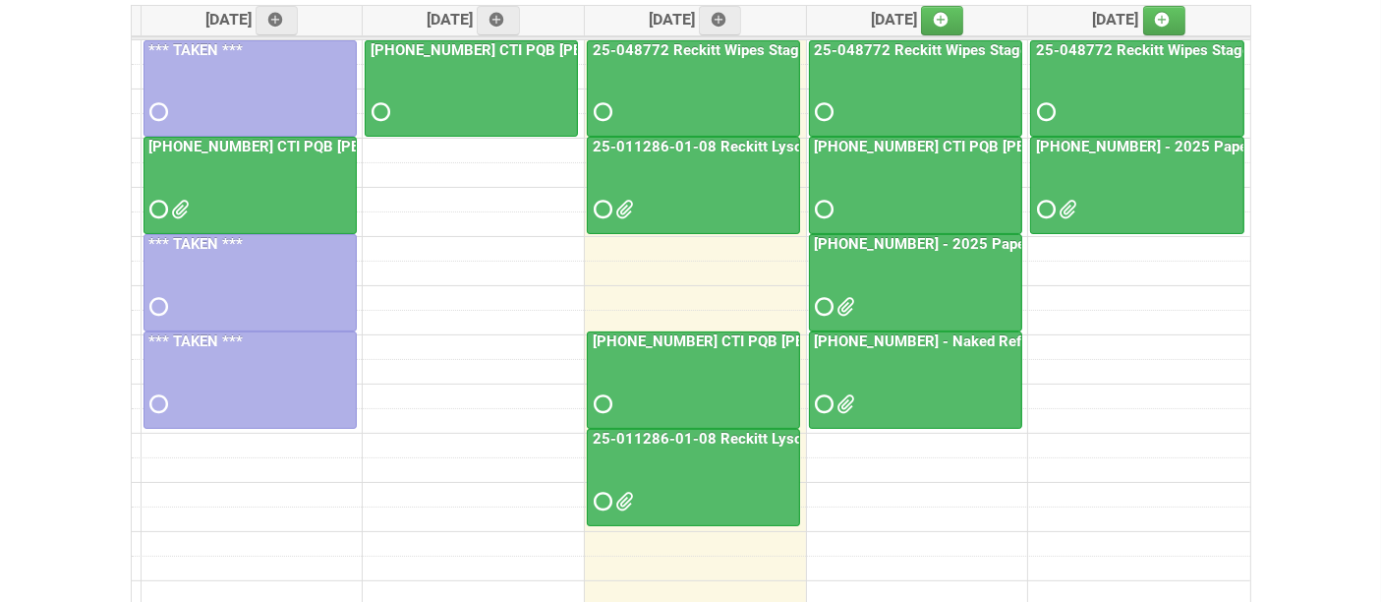
click at [1112, 191] on div at bounding box center [1137, 192] width 210 height 64
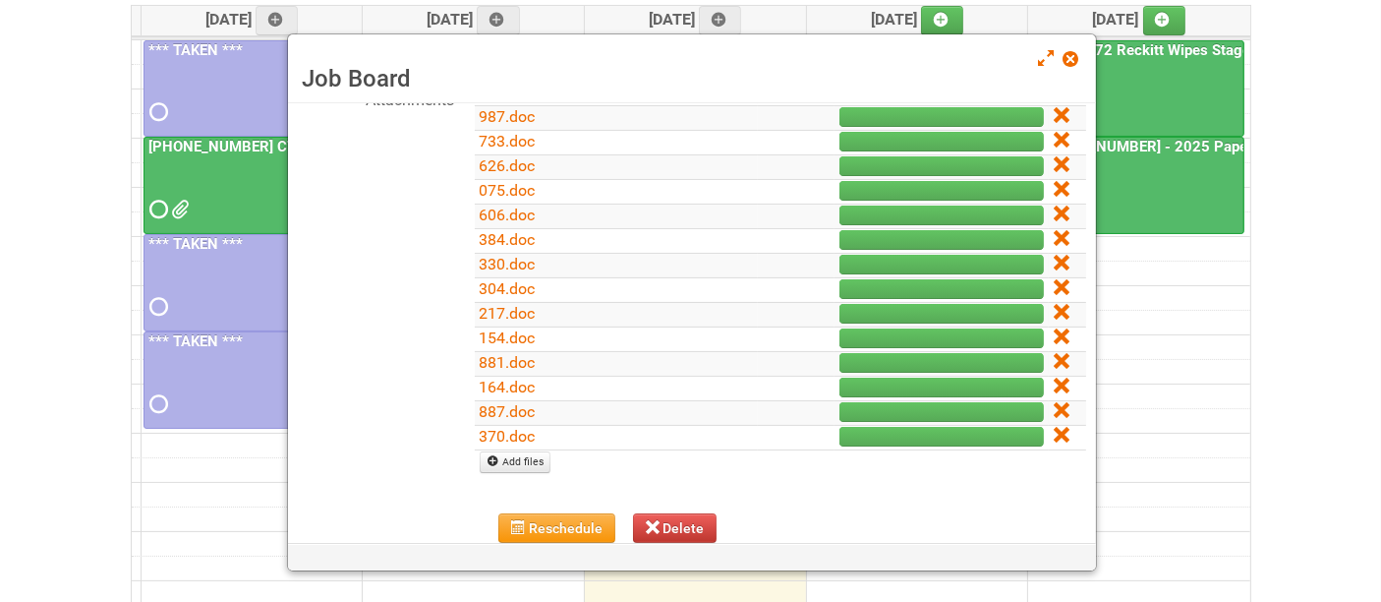
scroll to position [411, 0]
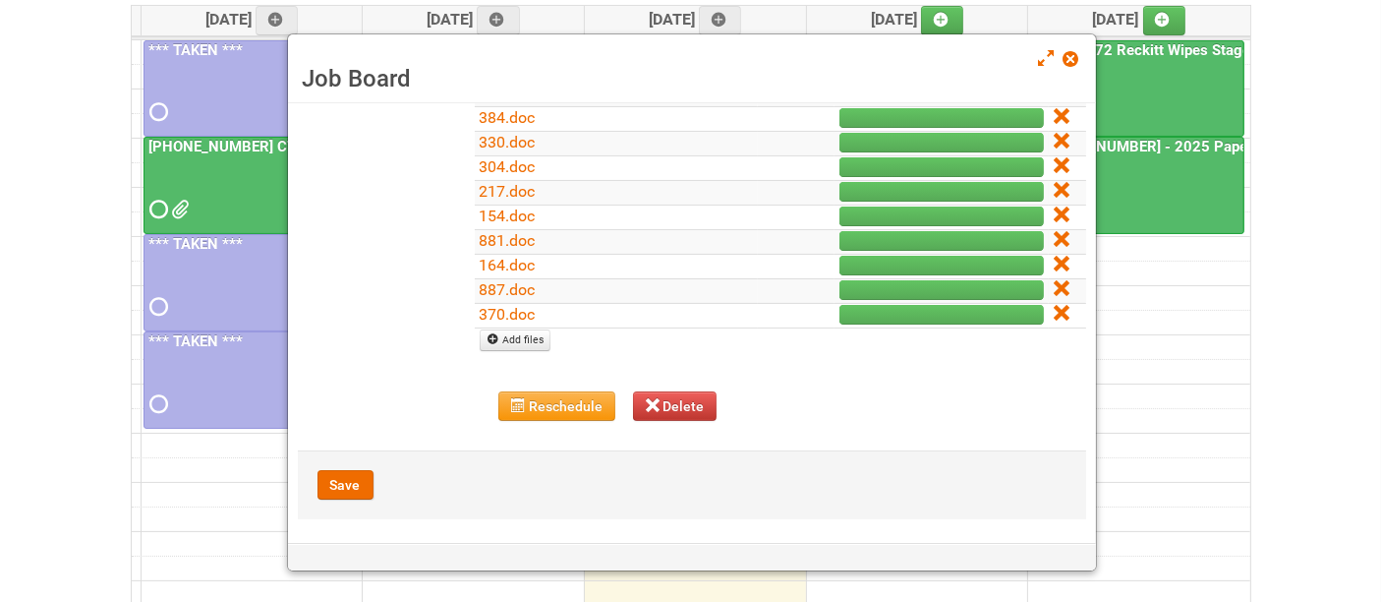
click at [1068, 63] on span at bounding box center [1071, 59] width 14 height 14
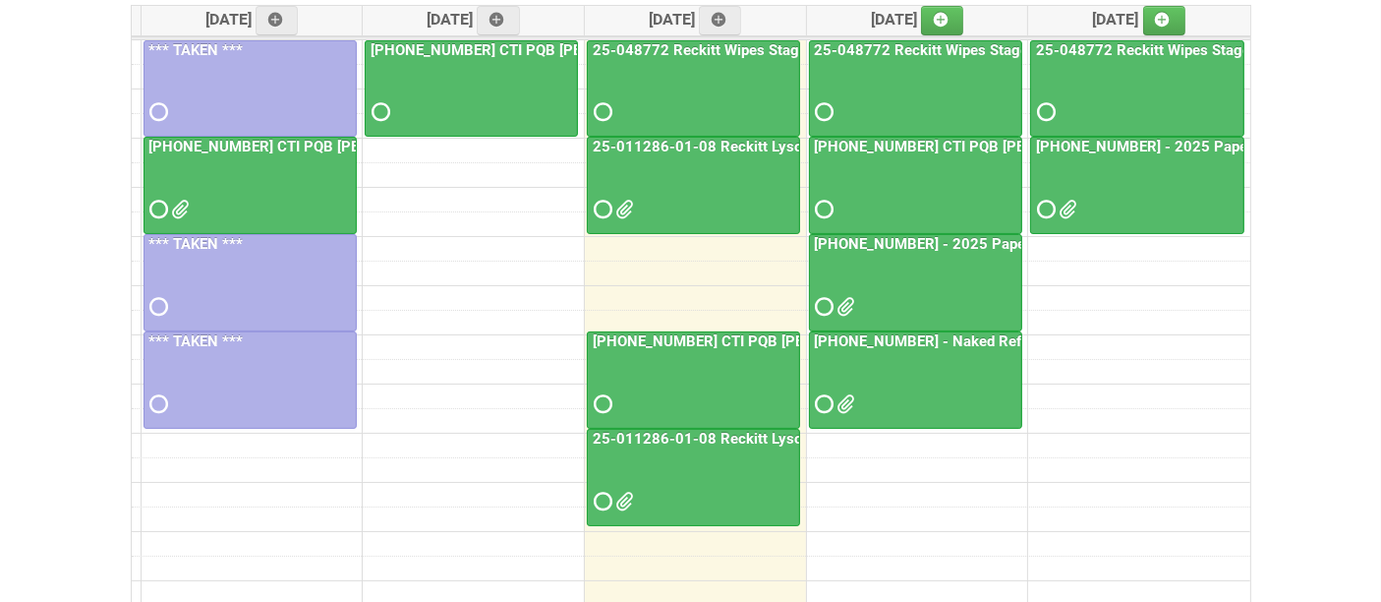
click at [1148, 160] on div at bounding box center [1137, 192] width 210 height 64
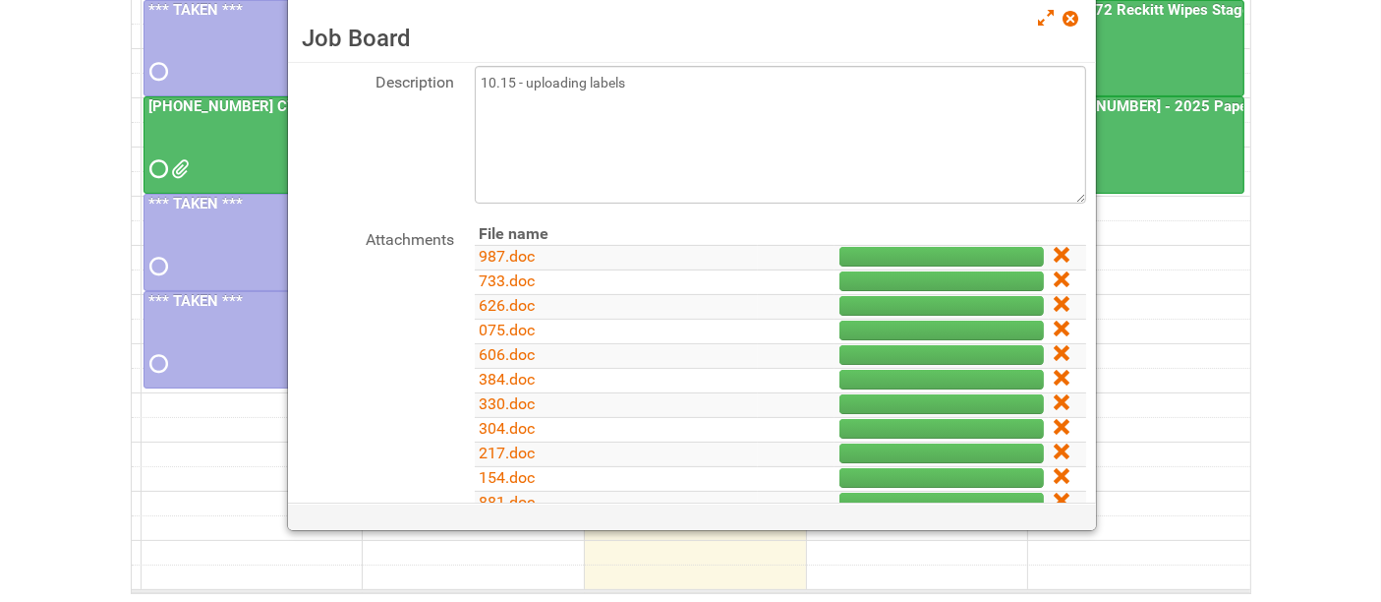
scroll to position [0, 0]
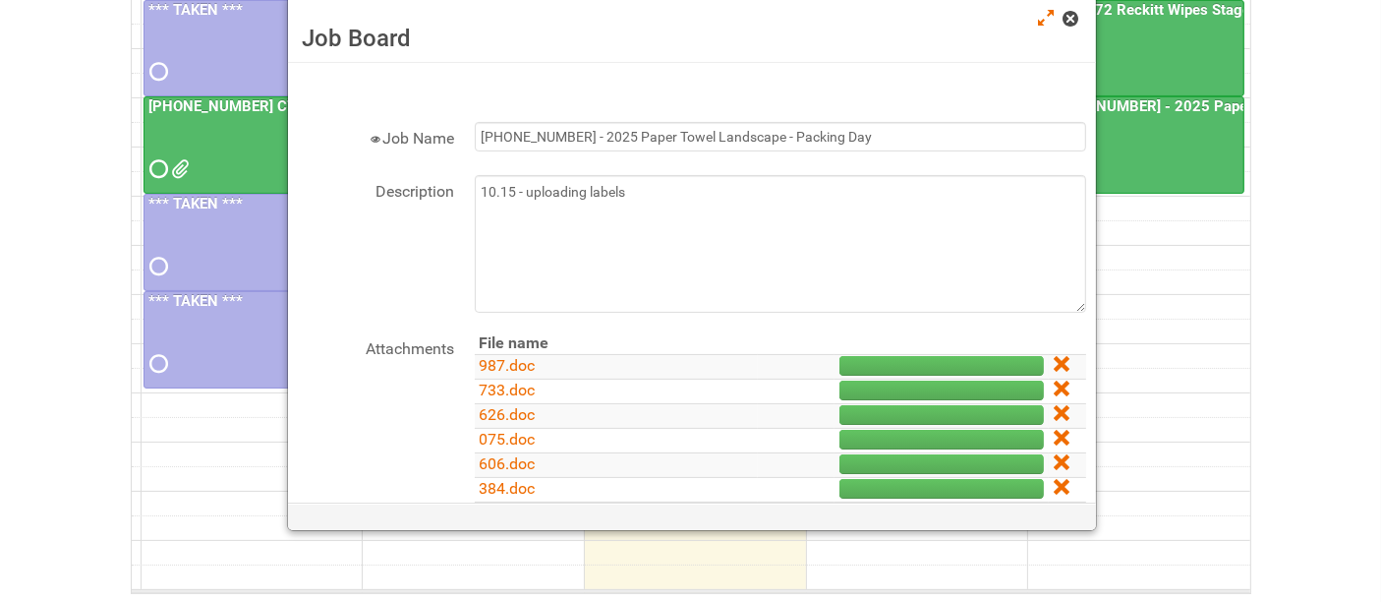
click at [1073, 23] on span at bounding box center [1071, 19] width 14 height 14
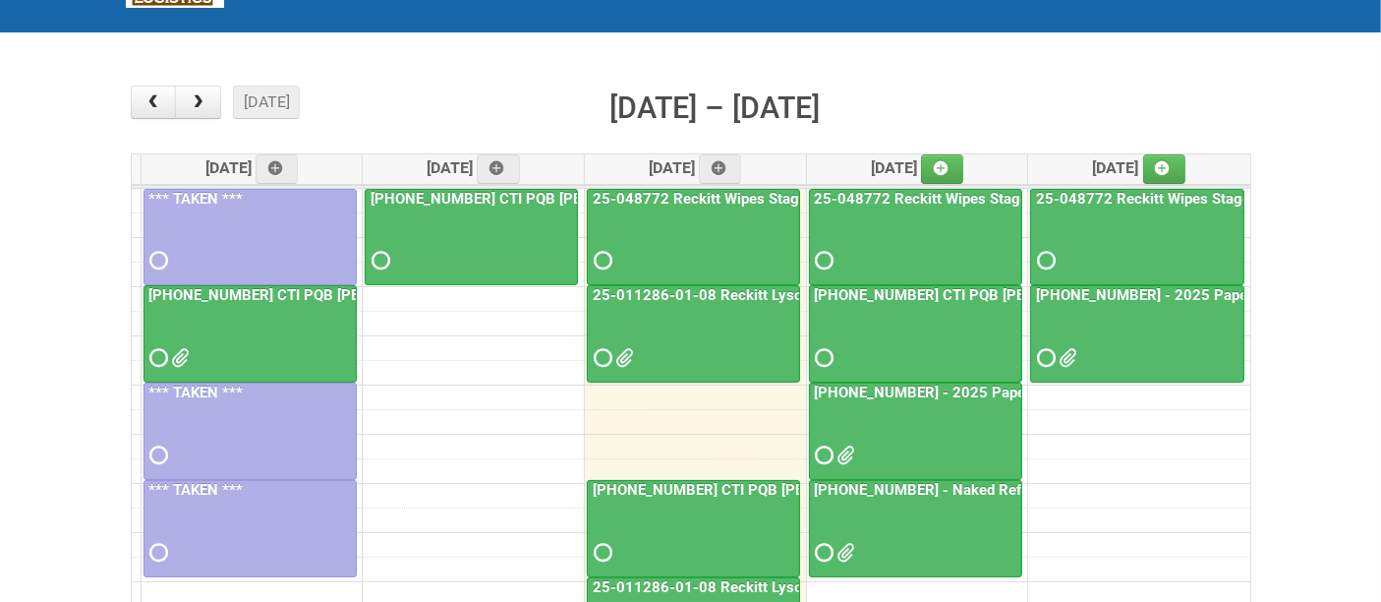
scroll to position [149, 0]
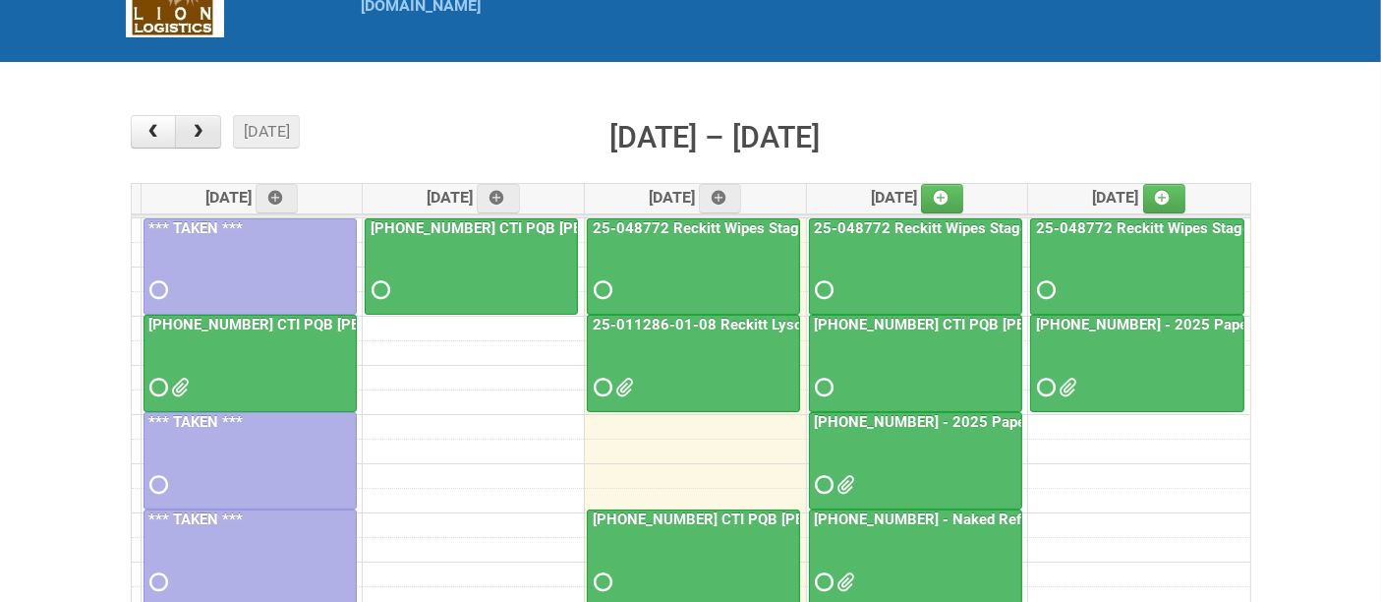
click at [205, 130] on span "button" at bounding box center [198, 132] width 19 height 16
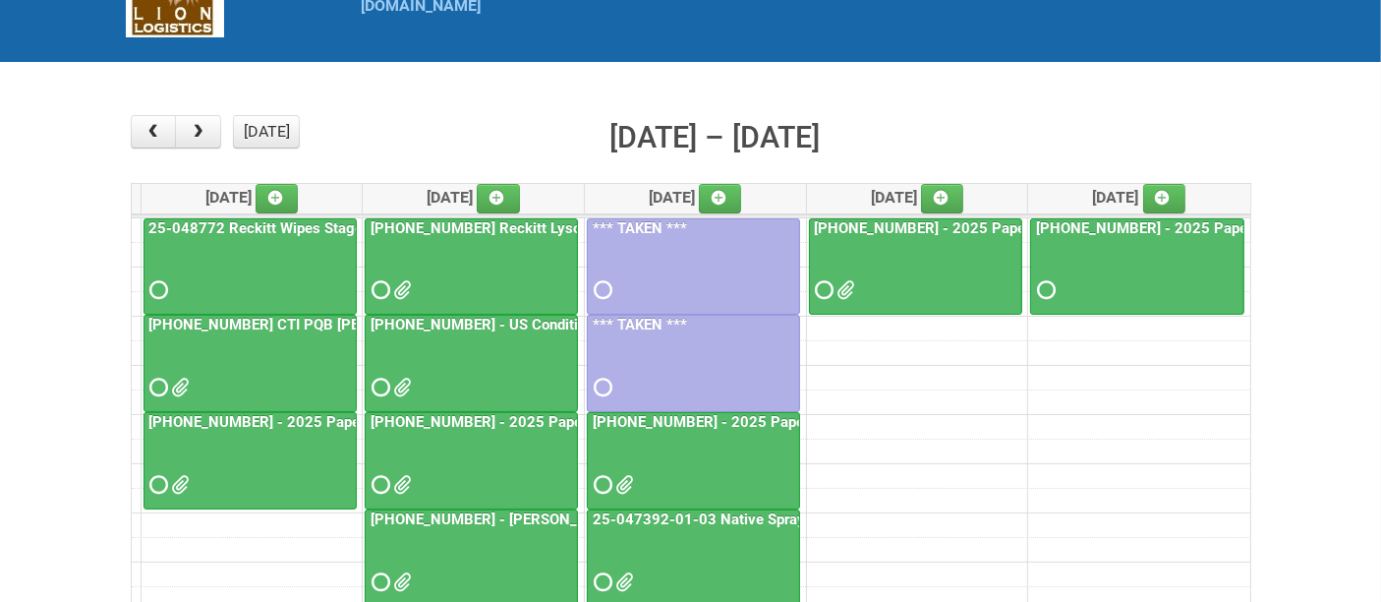
scroll to position [259, 0]
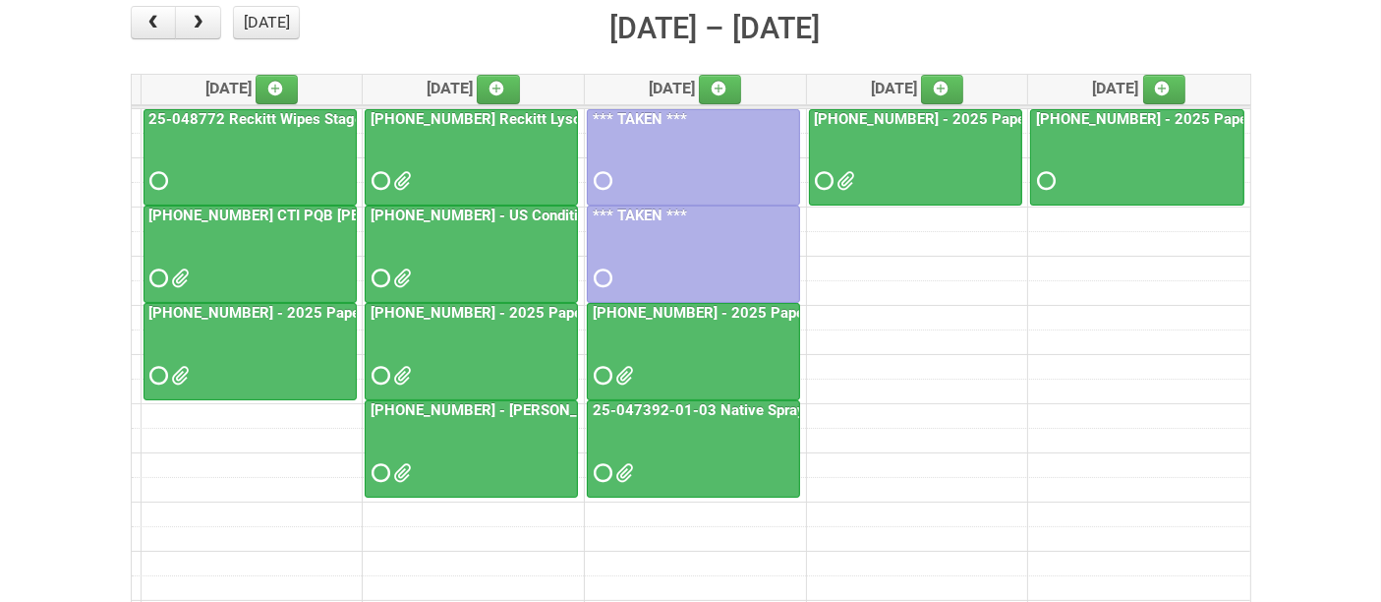
click at [264, 354] on div at bounding box center [250, 358] width 209 height 64
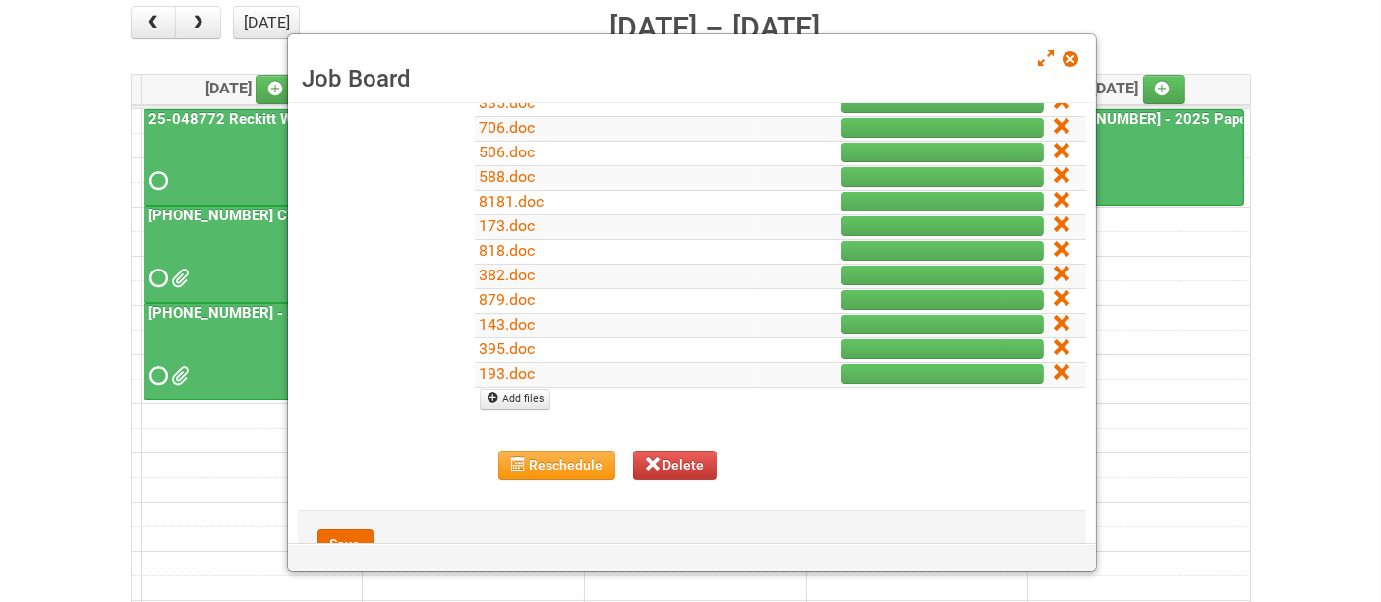
scroll to position [218, 0]
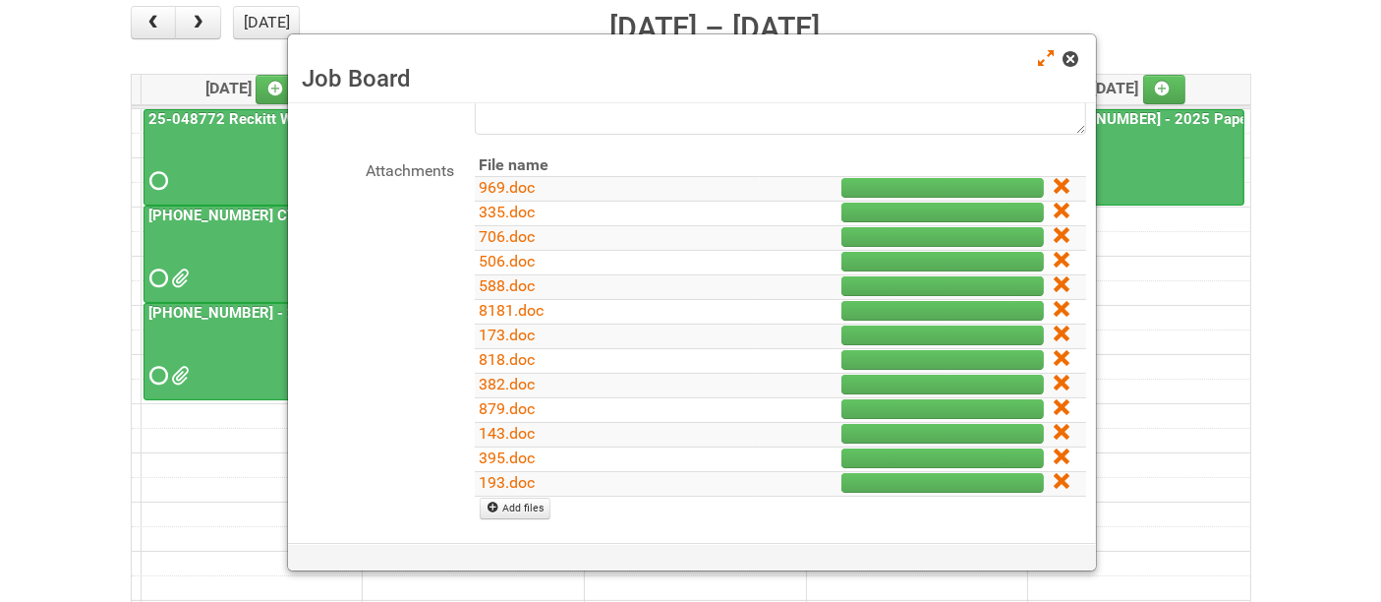
click at [1074, 60] on span at bounding box center [1071, 59] width 14 height 14
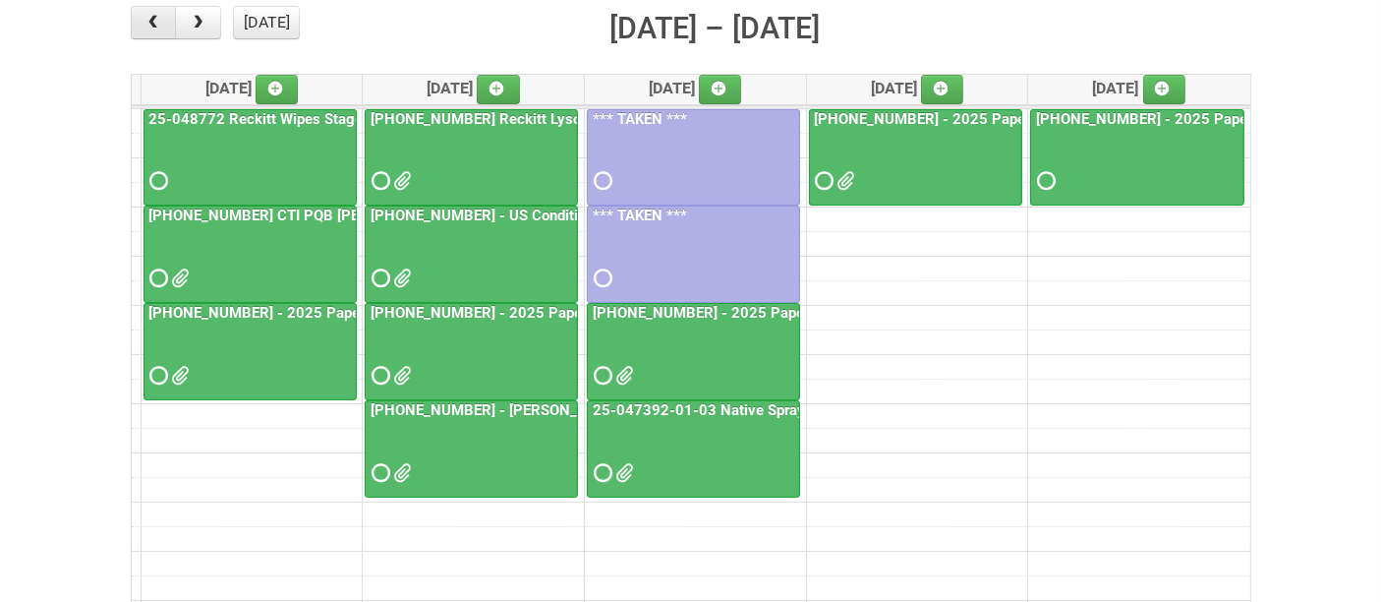
click at [159, 15] on span "button" at bounding box center [153, 23] width 19 height 16
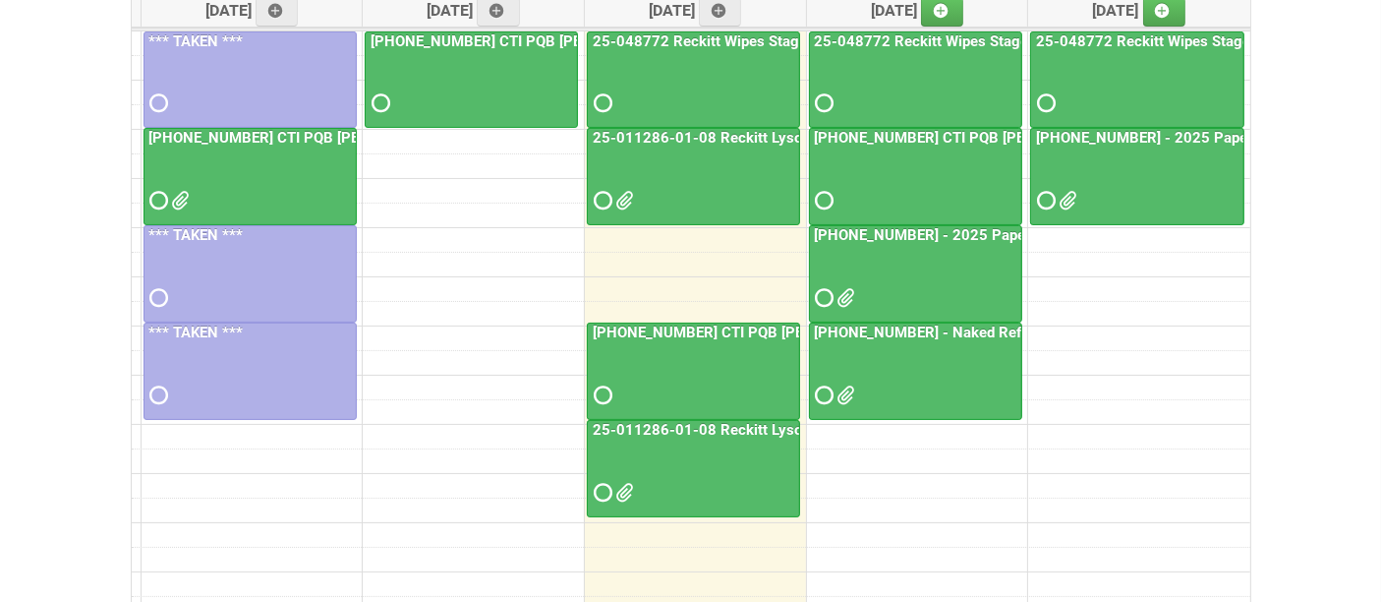
scroll to position [368, 0]
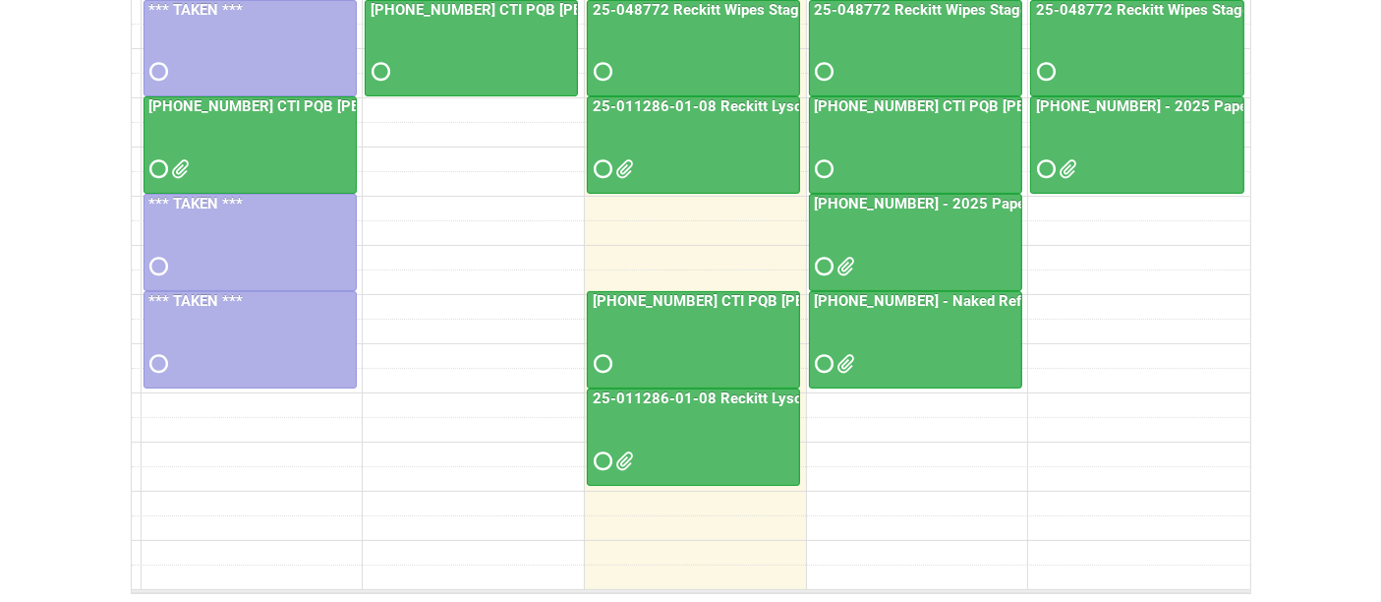
click at [929, 232] on div at bounding box center [915, 249] width 209 height 64
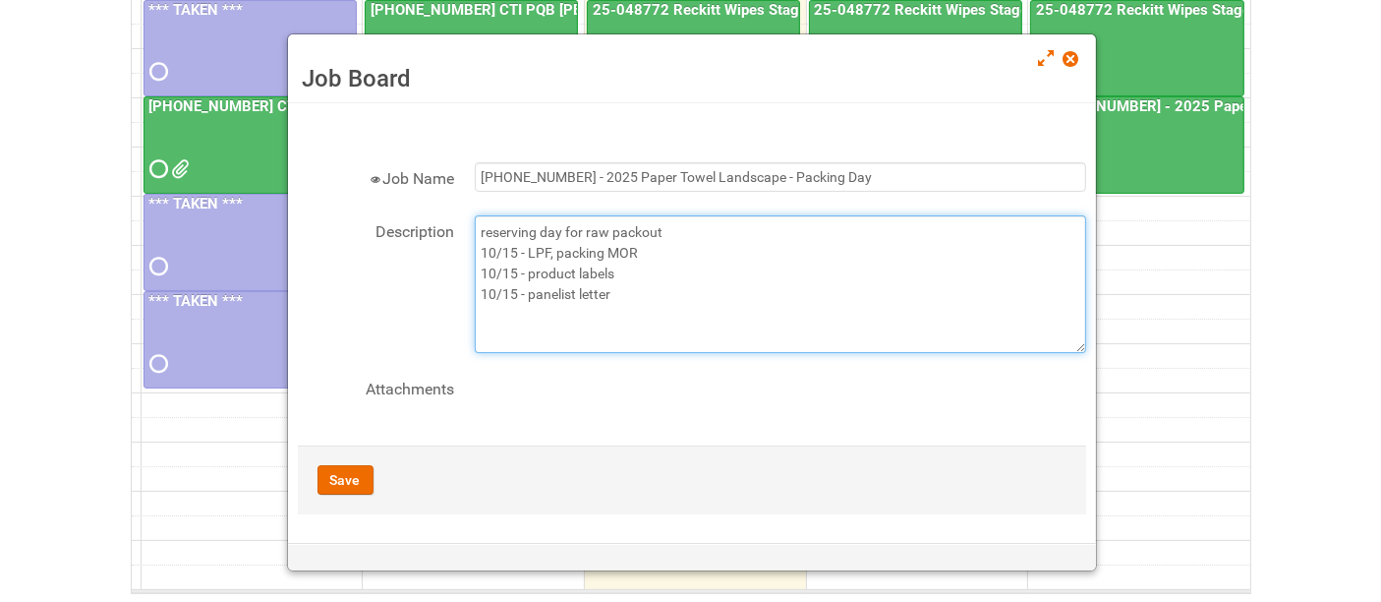
click at [671, 295] on textarea "reserving day for raw packout 10/15 - LPF, packing MOR 10/15 - product labels 1…" at bounding box center [781, 284] width 612 height 138
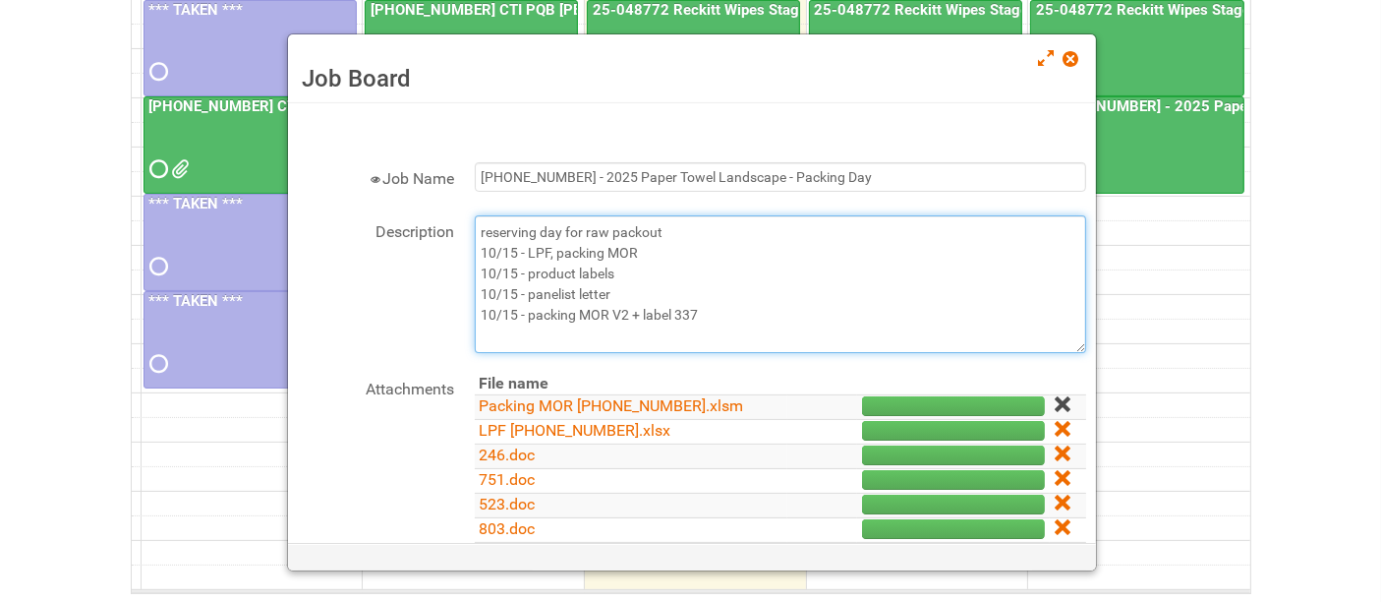
type textarea "reserving day for raw packout 10/15 - LPF, packing MOR 10/15 - product labels 1…"
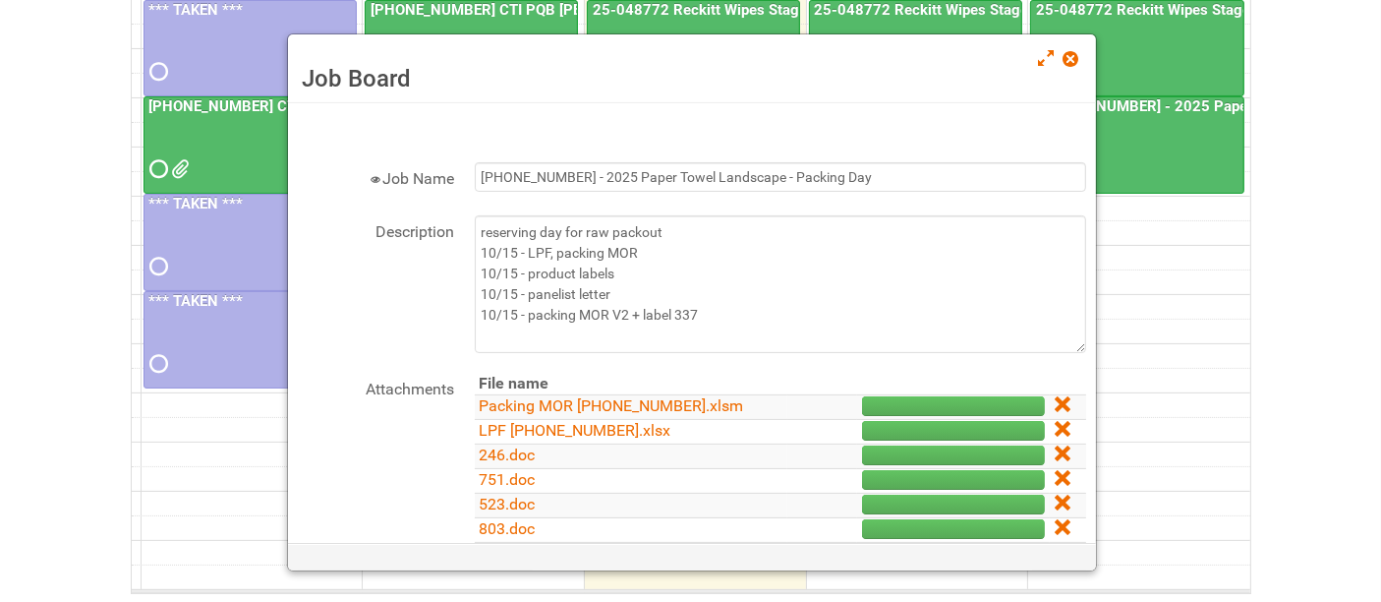
drag, startPoint x: 1050, startPoint y: 397, endPoint x: 778, endPoint y: 75, distance: 422.1
click at [1055, 397] on icon at bounding box center [1062, 404] width 14 height 14
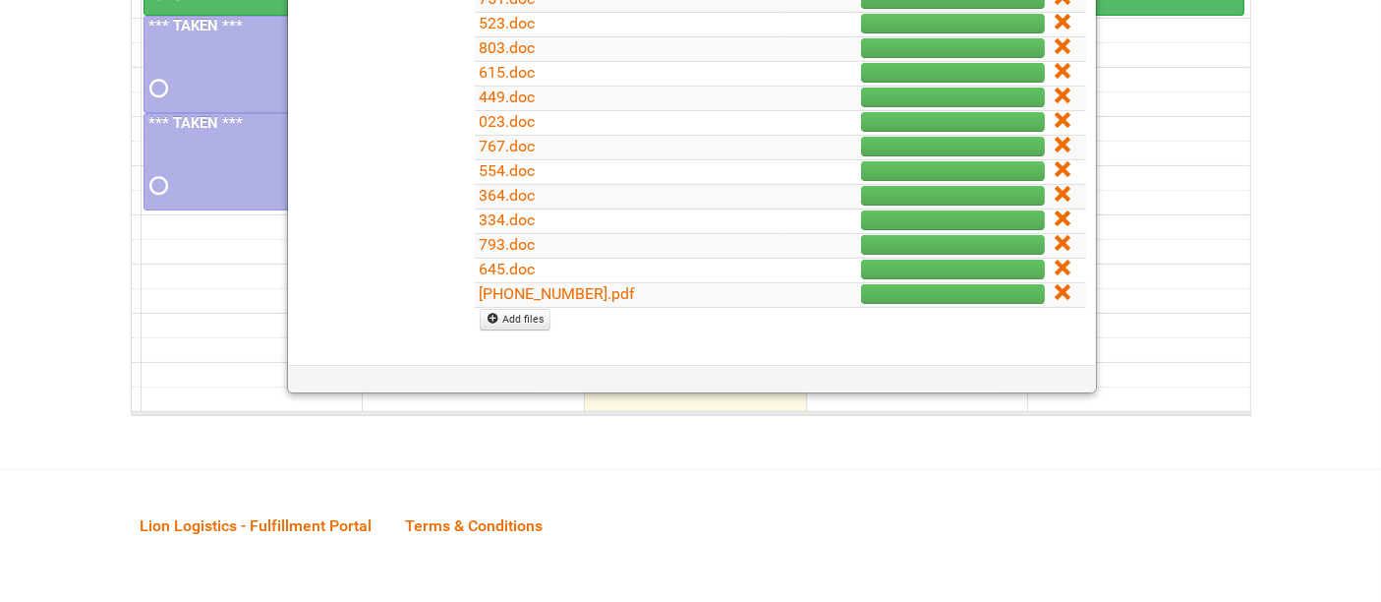
scroll to position [435, 0]
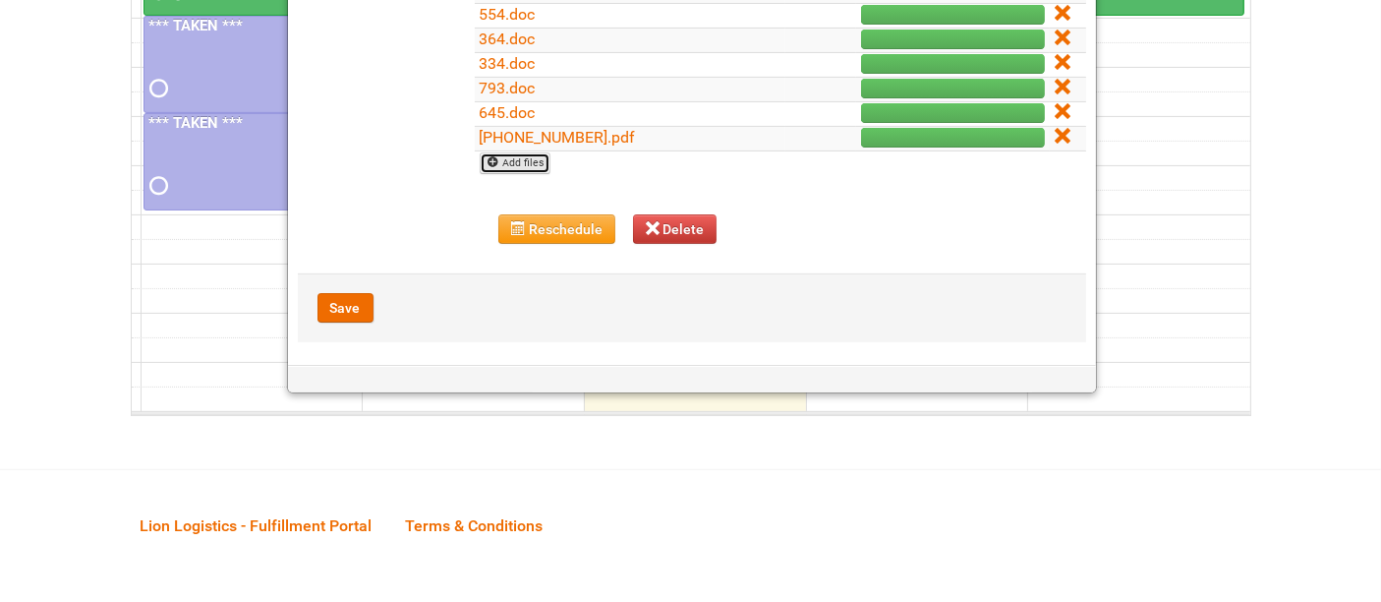
click at [531, 155] on link "Add files" at bounding box center [516, 163] width 72 height 22
type input "C:\fakepath\337.doc"
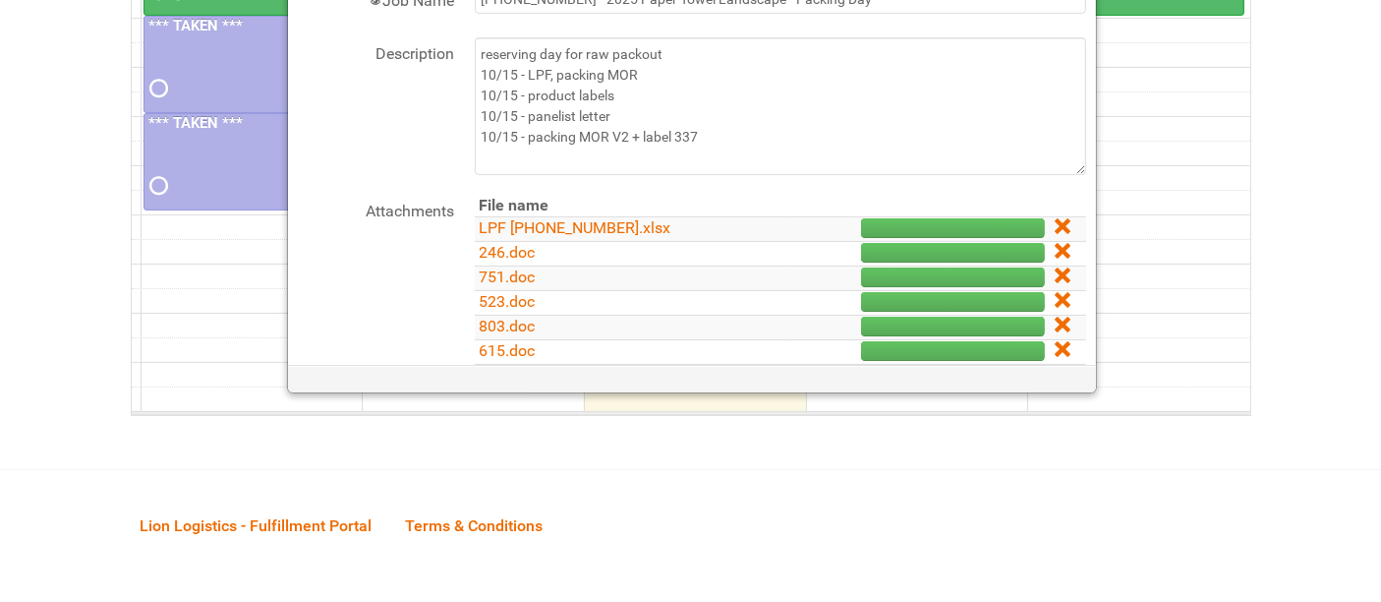
scroll to position [460, 0]
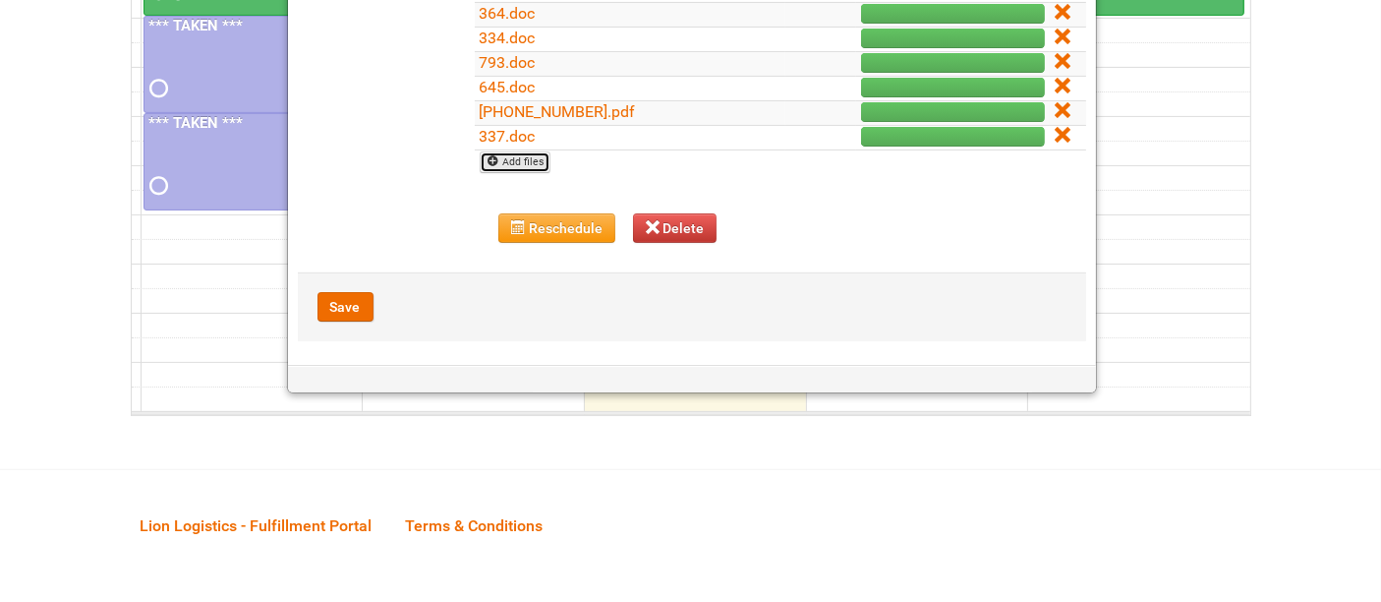
click at [541, 159] on link "Add files" at bounding box center [516, 162] width 72 height 22
type input "C:\fakepath\Packing MOR 25-054624-01_V2.xlsm"
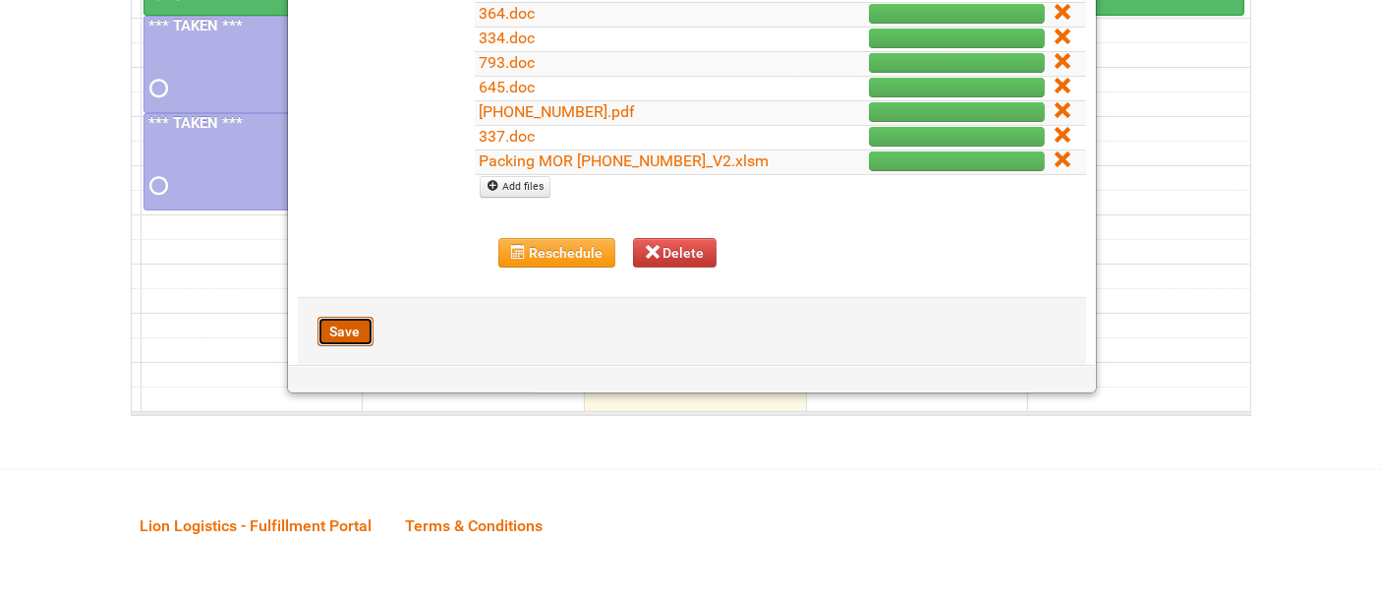
click at [330, 320] on button "Save" at bounding box center [346, 331] width 56 height 29
